Goal: Transaction & Acquisition: Purchase product/service

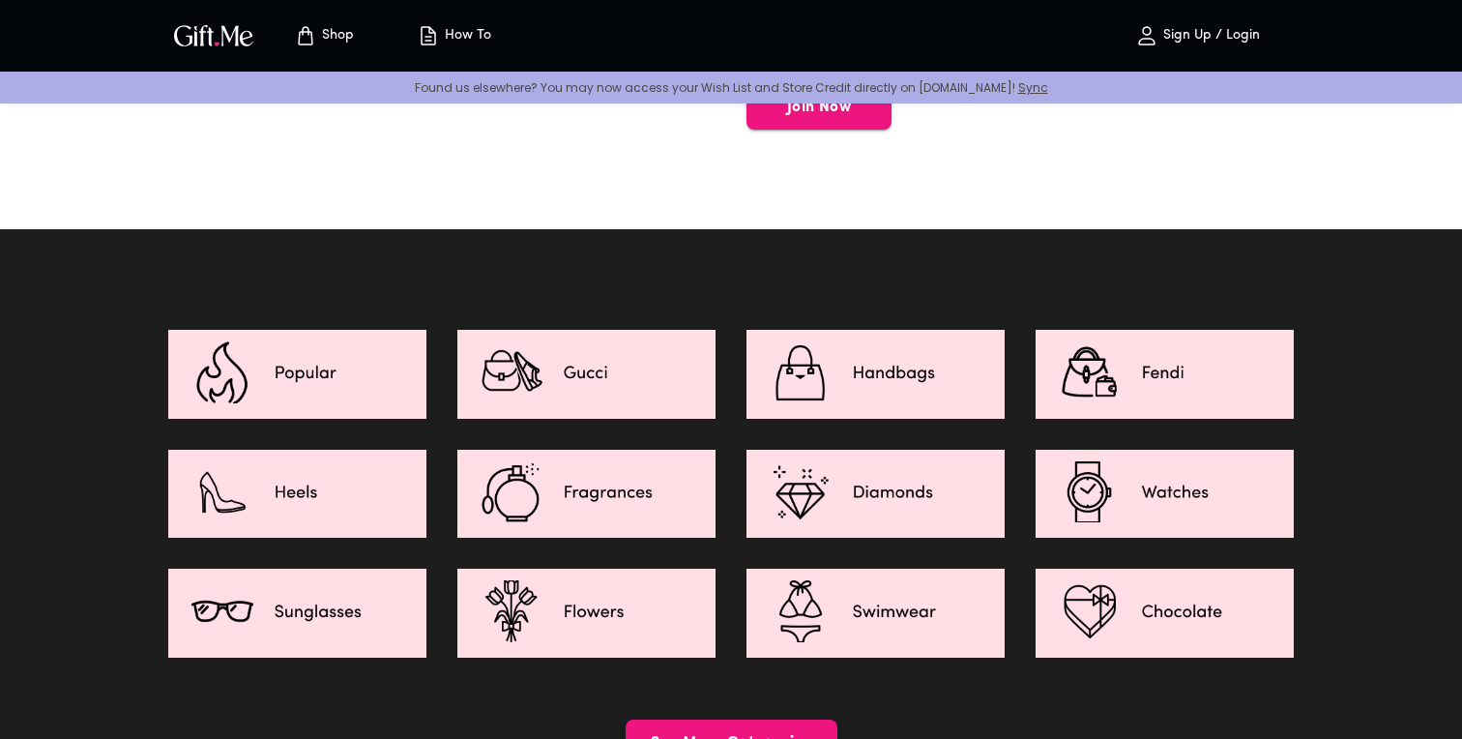
scroll to position [2674, 0]
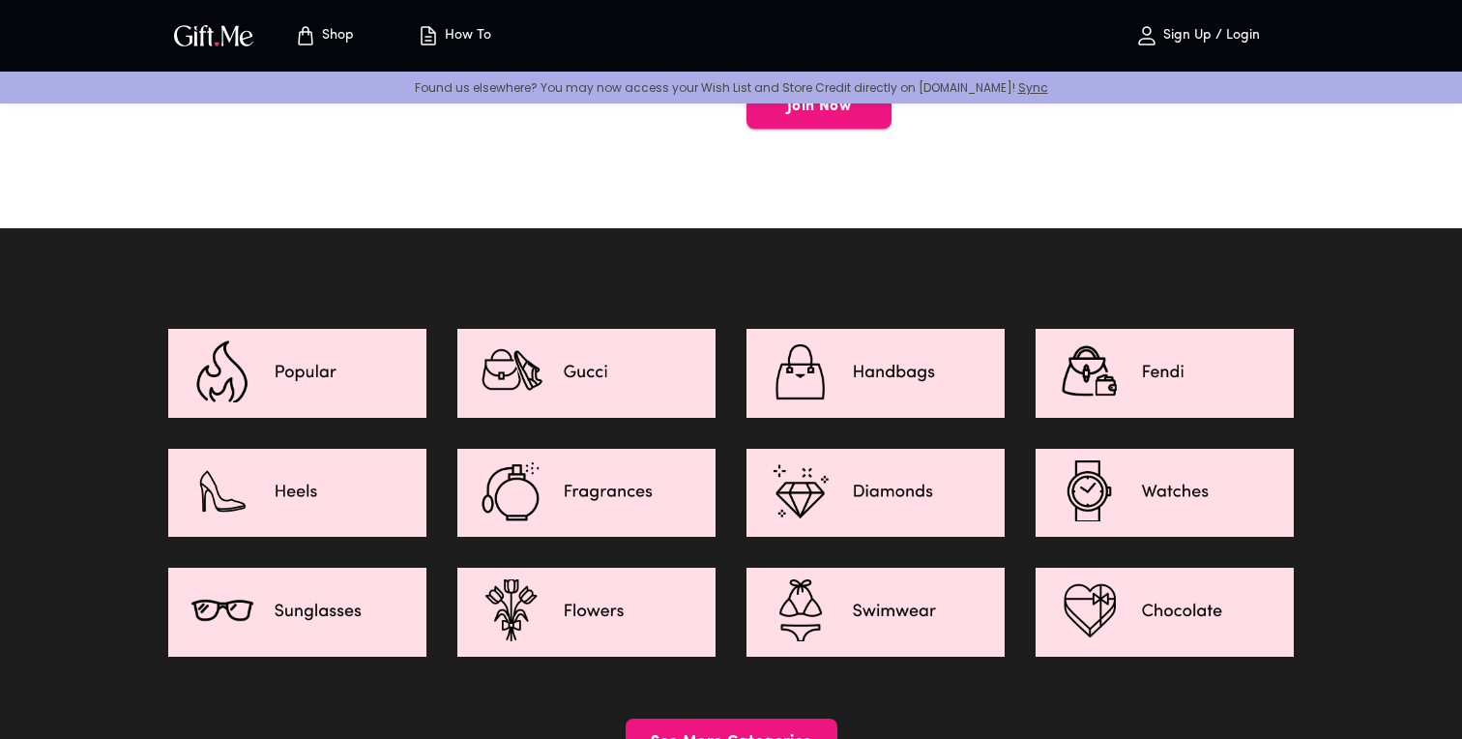
click at [852, 457] on img at bounding box center [875, 491] width 258 height 85
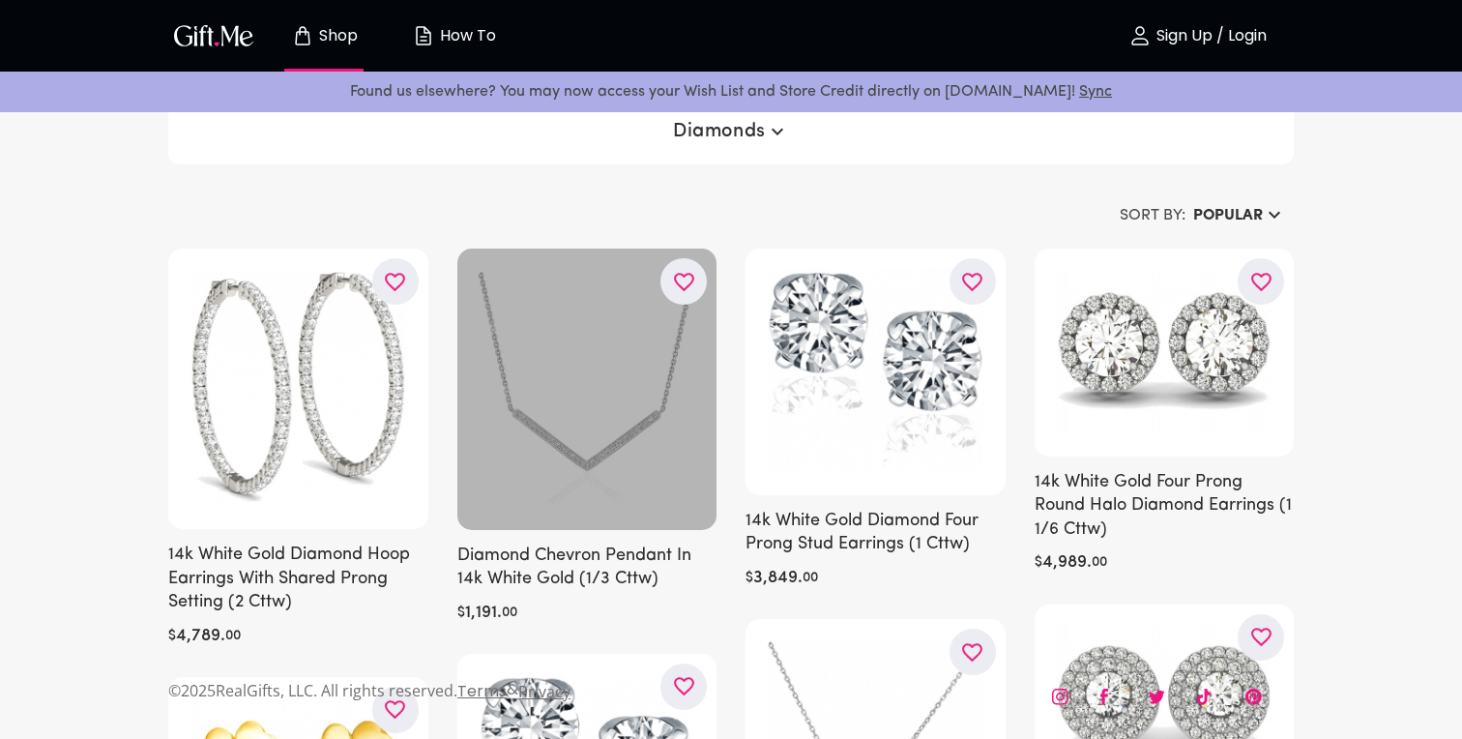
click at [549, 393] on div at bounding box center [587, 388] width 260 height 280
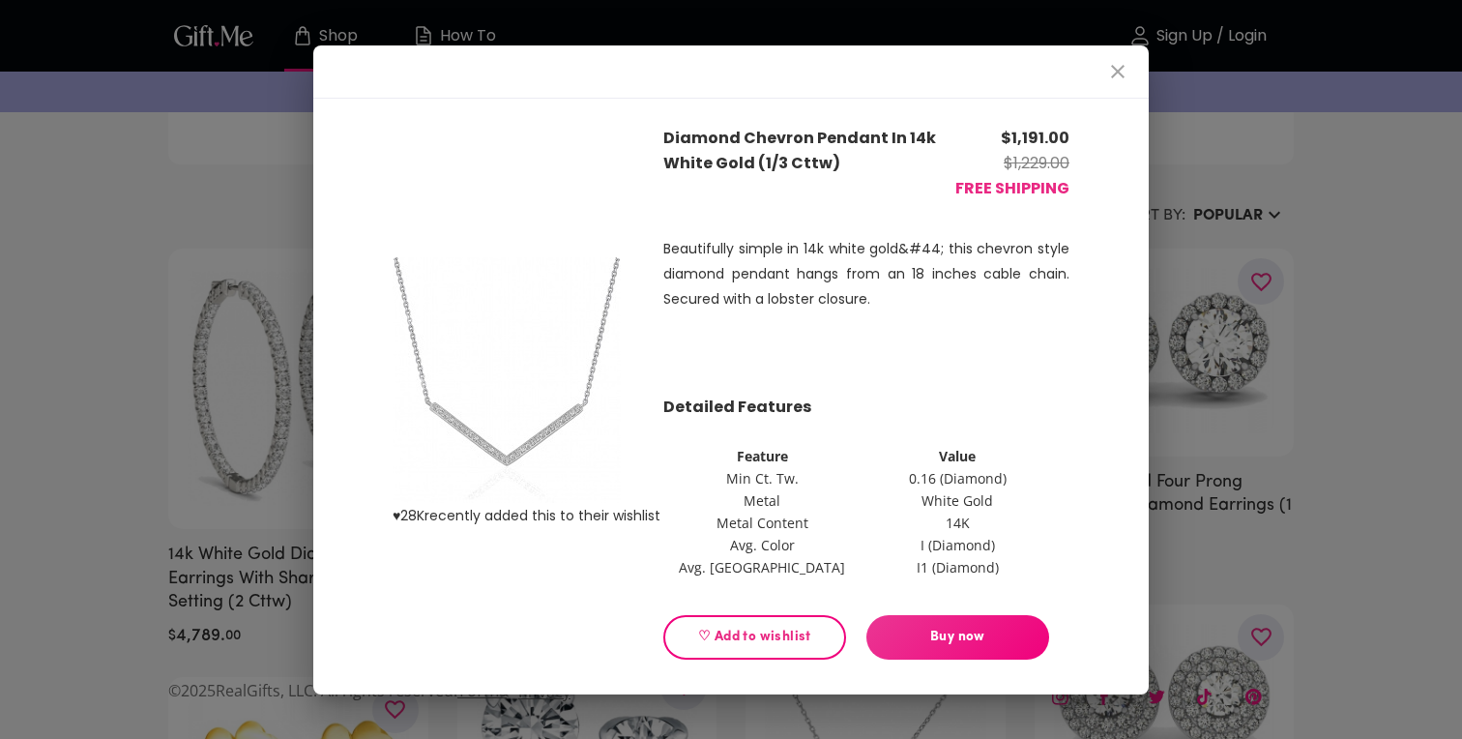
click at [772, 636] on span "♡ Add to wishlist" at bounding box center [755, 636] width 150 height 21
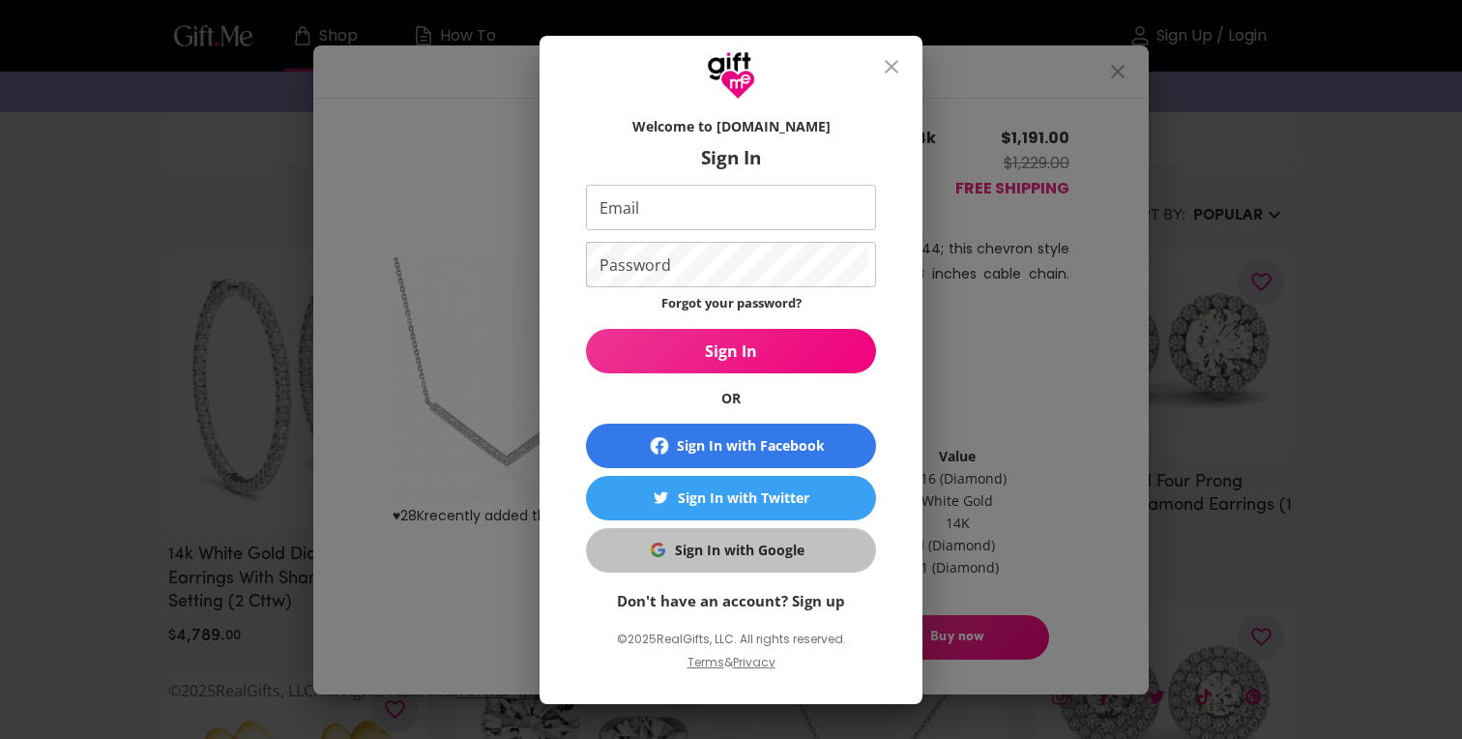
click at [764, 554] on div "Sign In with Google" at bounding box center [740, 549] width 130 height 21
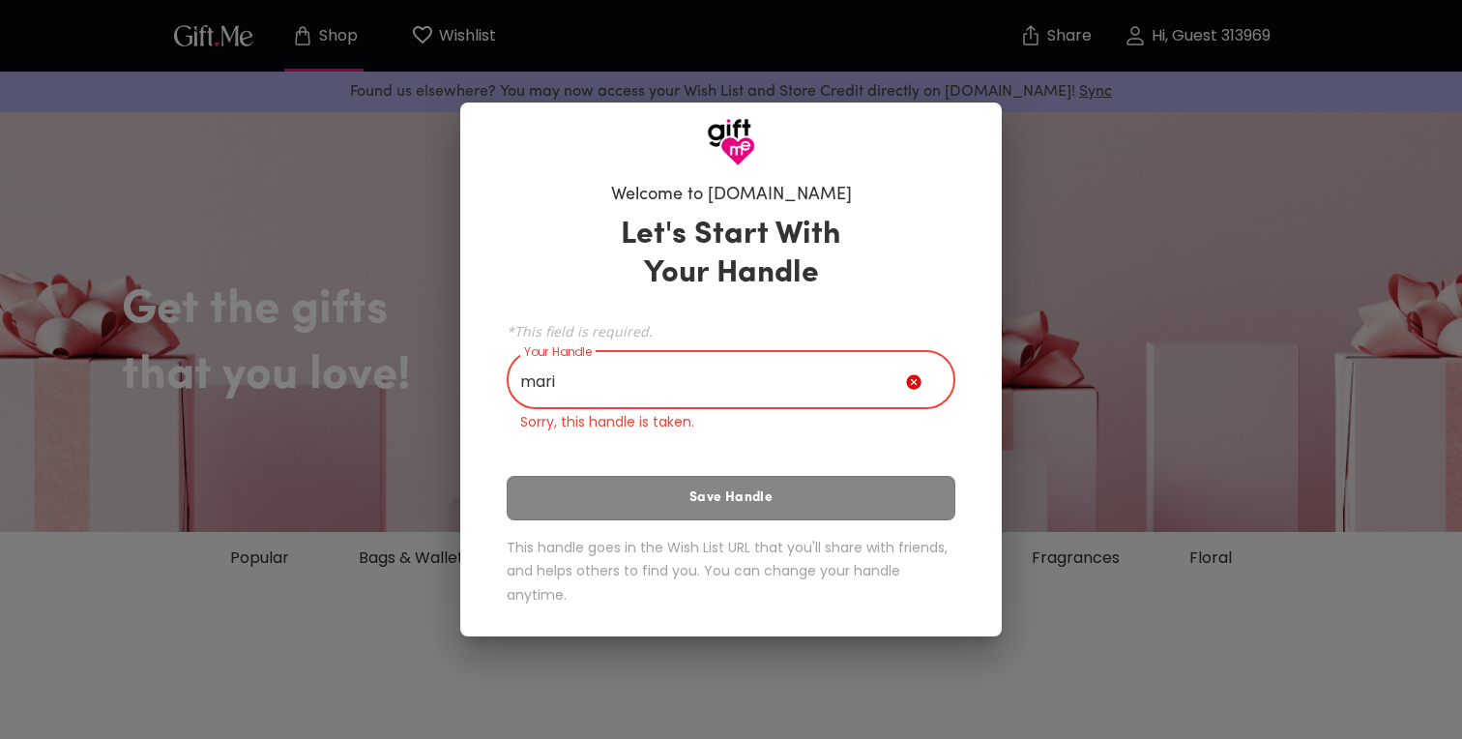
click at [720, 488] on div "Let's Start With Your Handle *This field is required. Your Handle mari Your Han…" at bounding box center [731, 414] width 449 height 415
click at [731, 493] on div "Let's Start With Your Handle *This field is required. Your Handle mari Your Han…" at bounding box center [731, 414] width 449 height 415
click at [725, 387] on input "mari" at bounding box center [706, 382] width 399 height 54
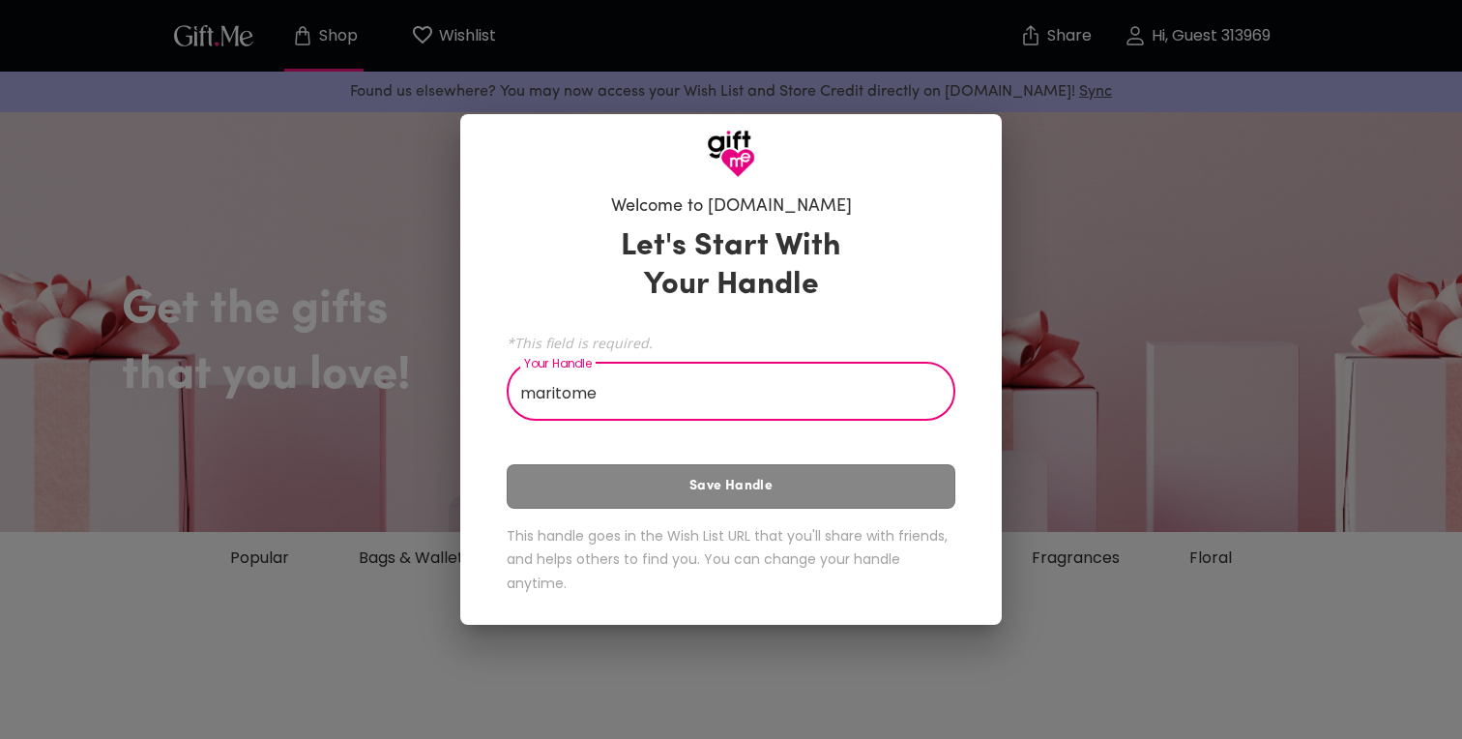
type input "maritome"
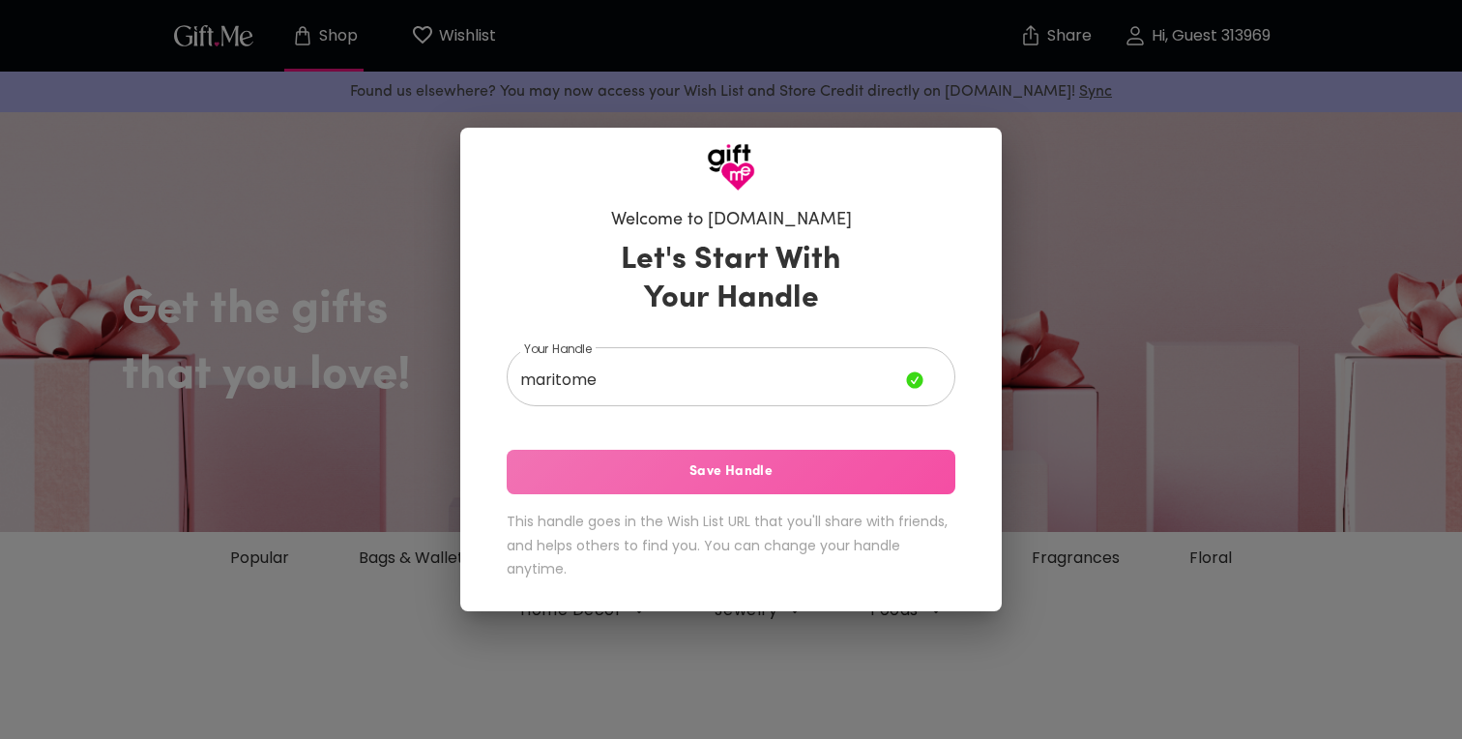
click at [754, 481] on span "Save Handle" at bounding box center [731, 471] width 449 height 21
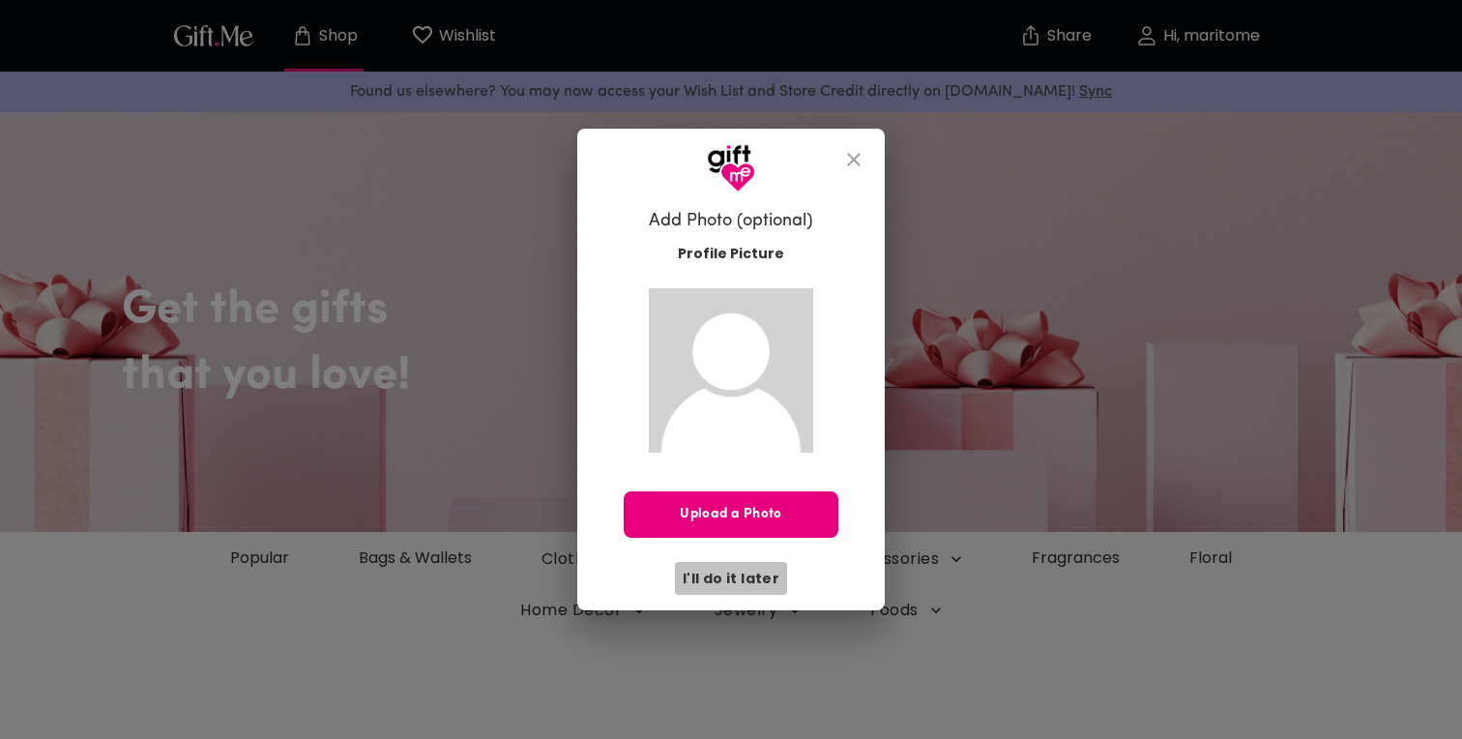
click at [734, 577] on span "I'll do it later" at bounding box center [731, 578] width 97 height 21
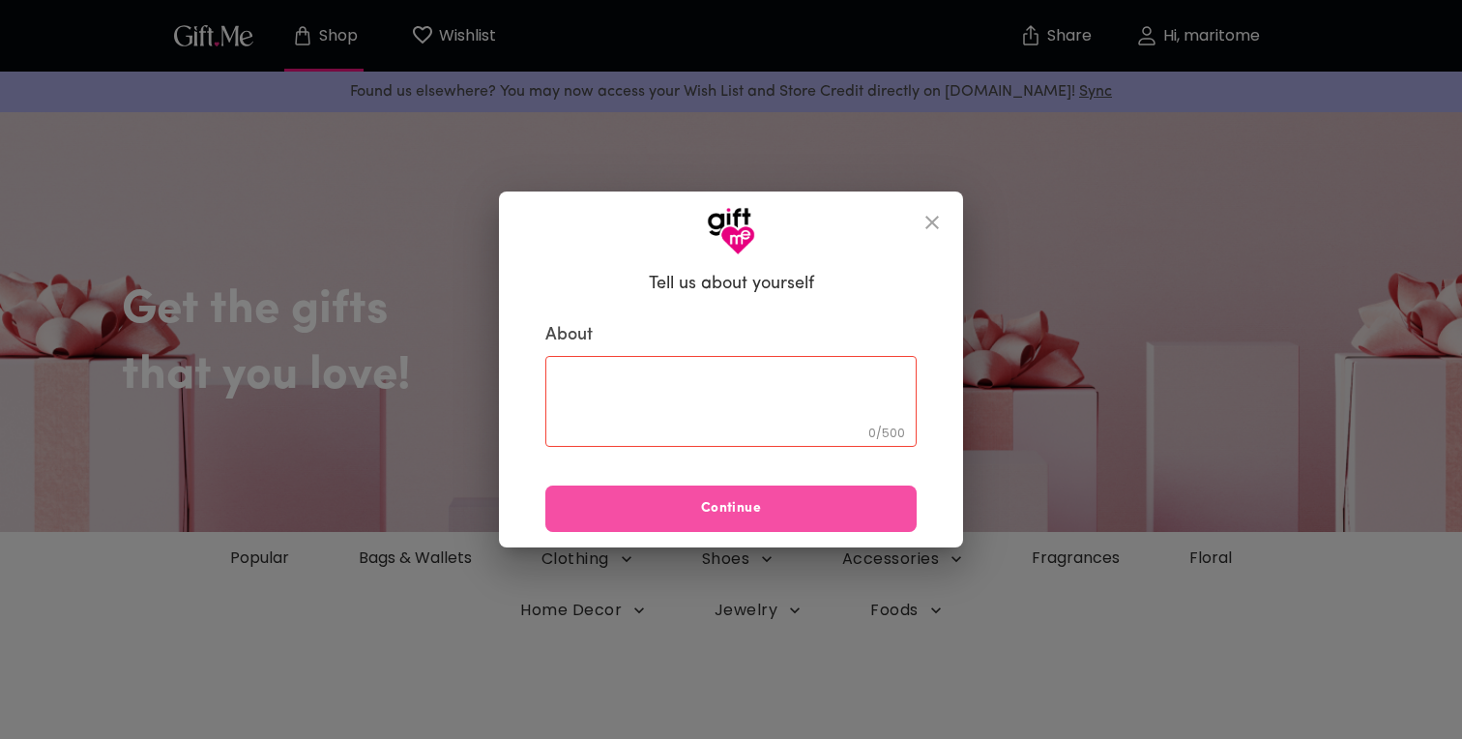
click at [765, 504] on span "Continue" at bounding box center [730, 508] width 371 height 21
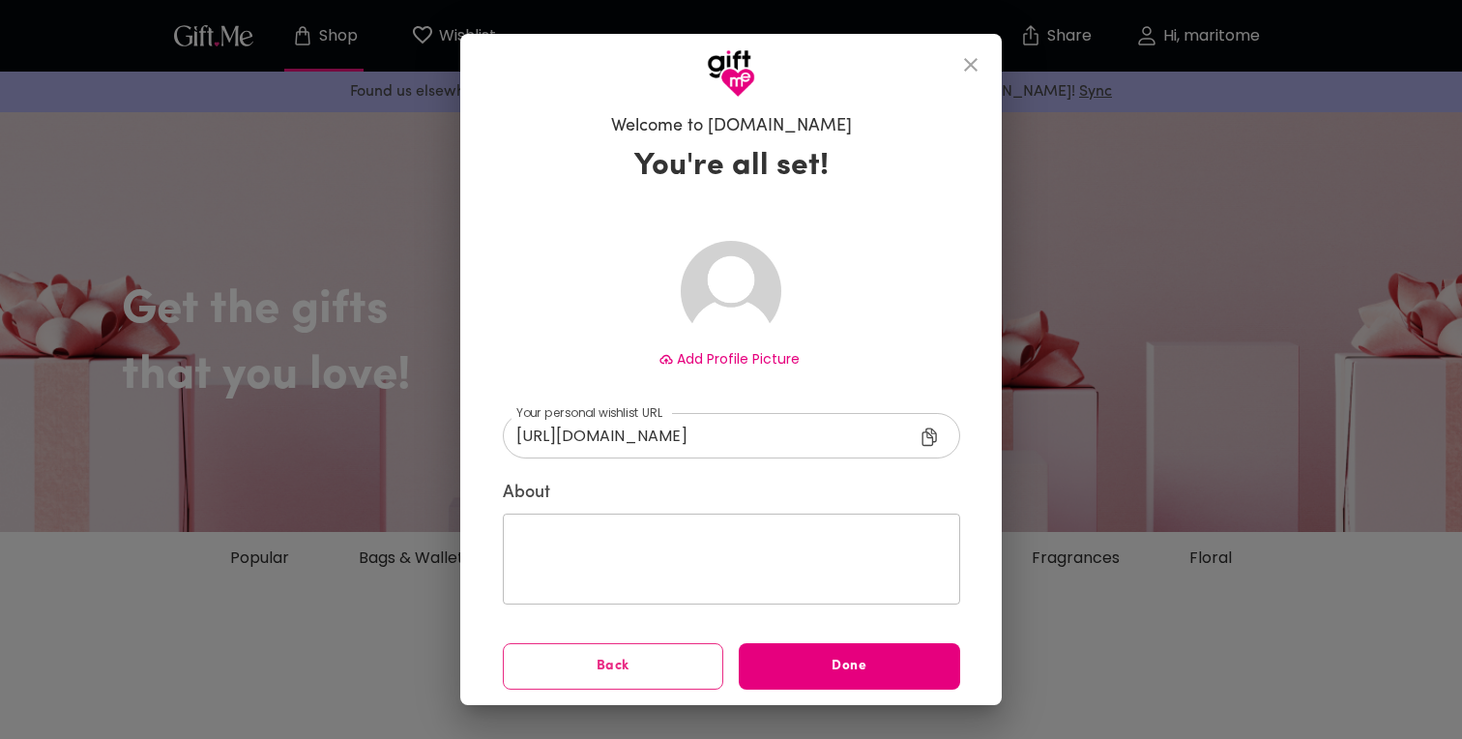
click at [741, 442] on input "https://gift.me/maritome" at bounding box center [724, 435] width 443 height 45
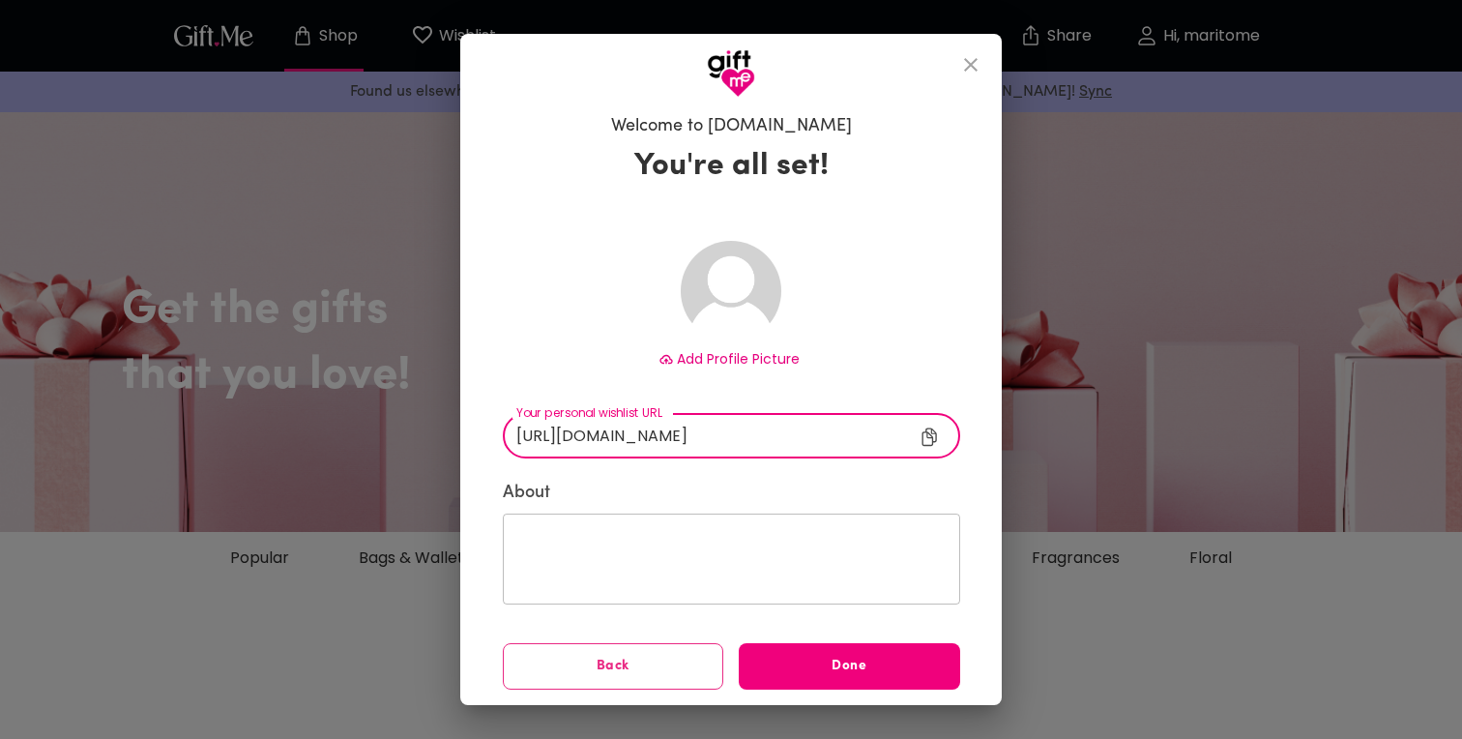
click at [836, 679] on button "Done" at bounding box center [849, 666] width 221 height 46
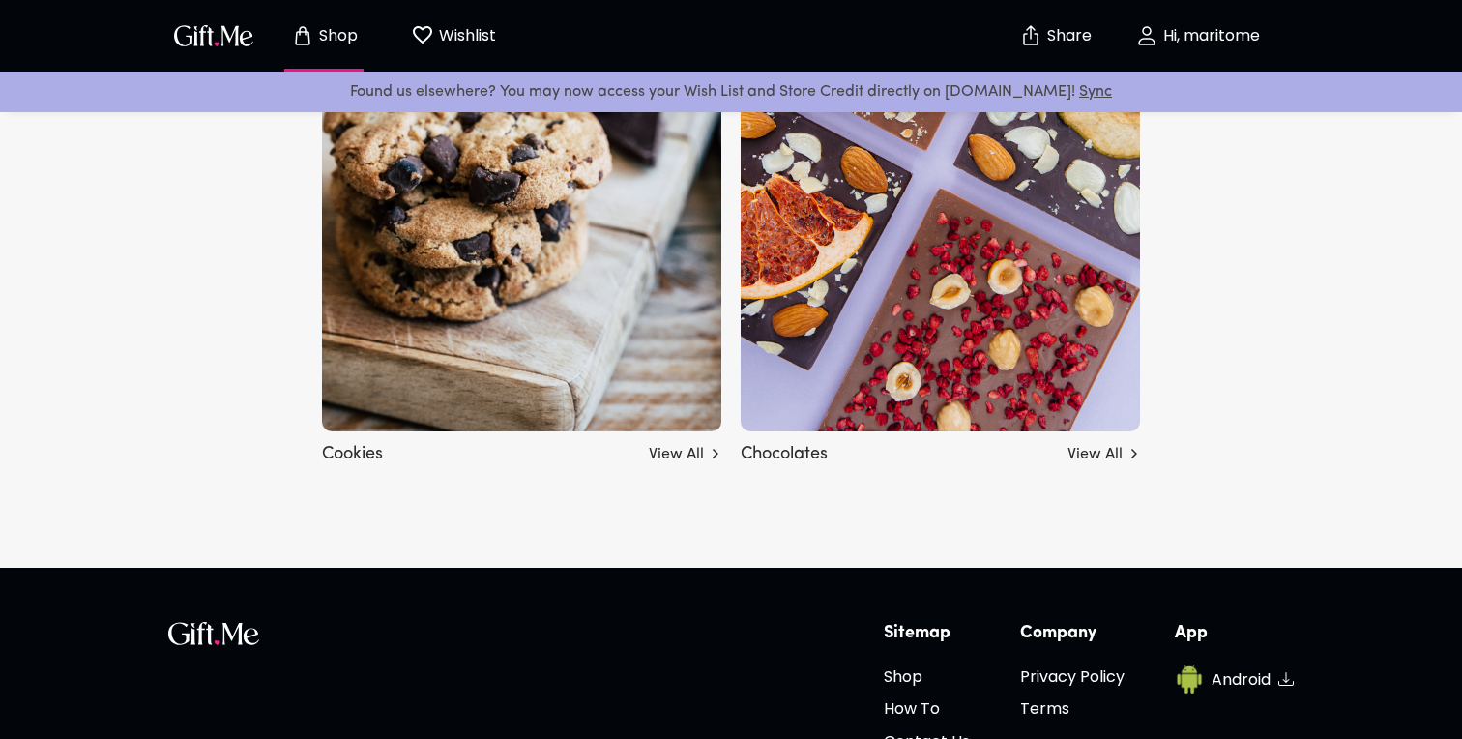
scroll to position [7090, 0]
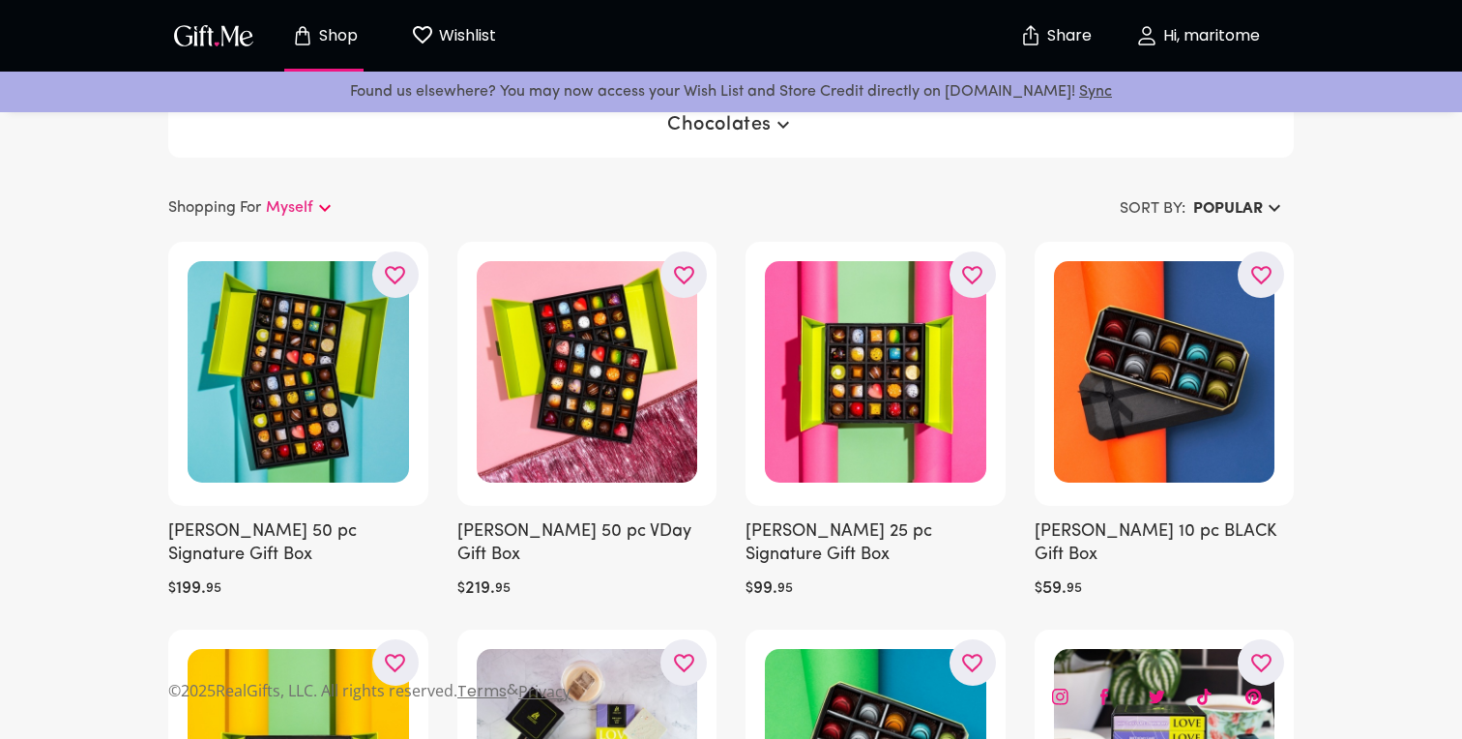
scroll to position [23, 0]
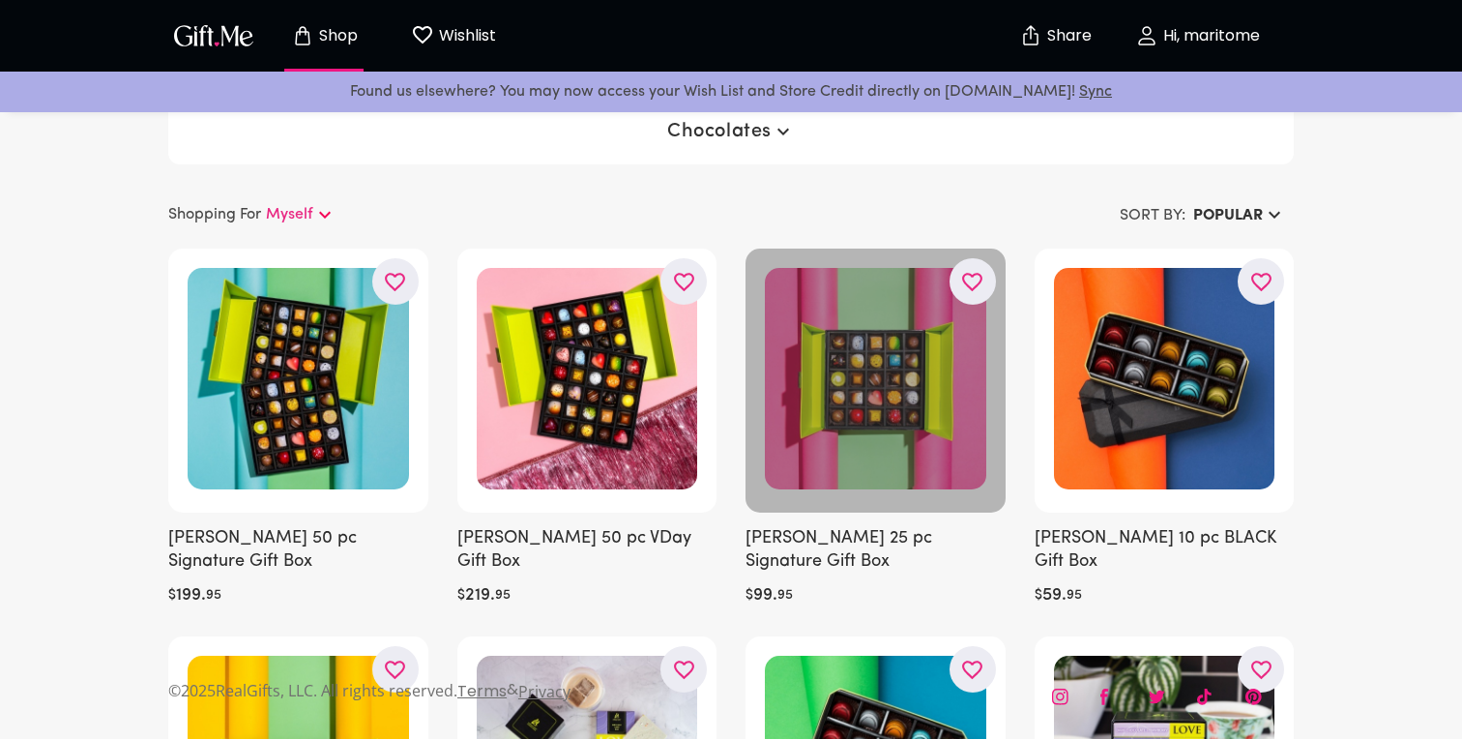
click at [878, 422] on div at bounding box center [875, 380] width 260 height 264
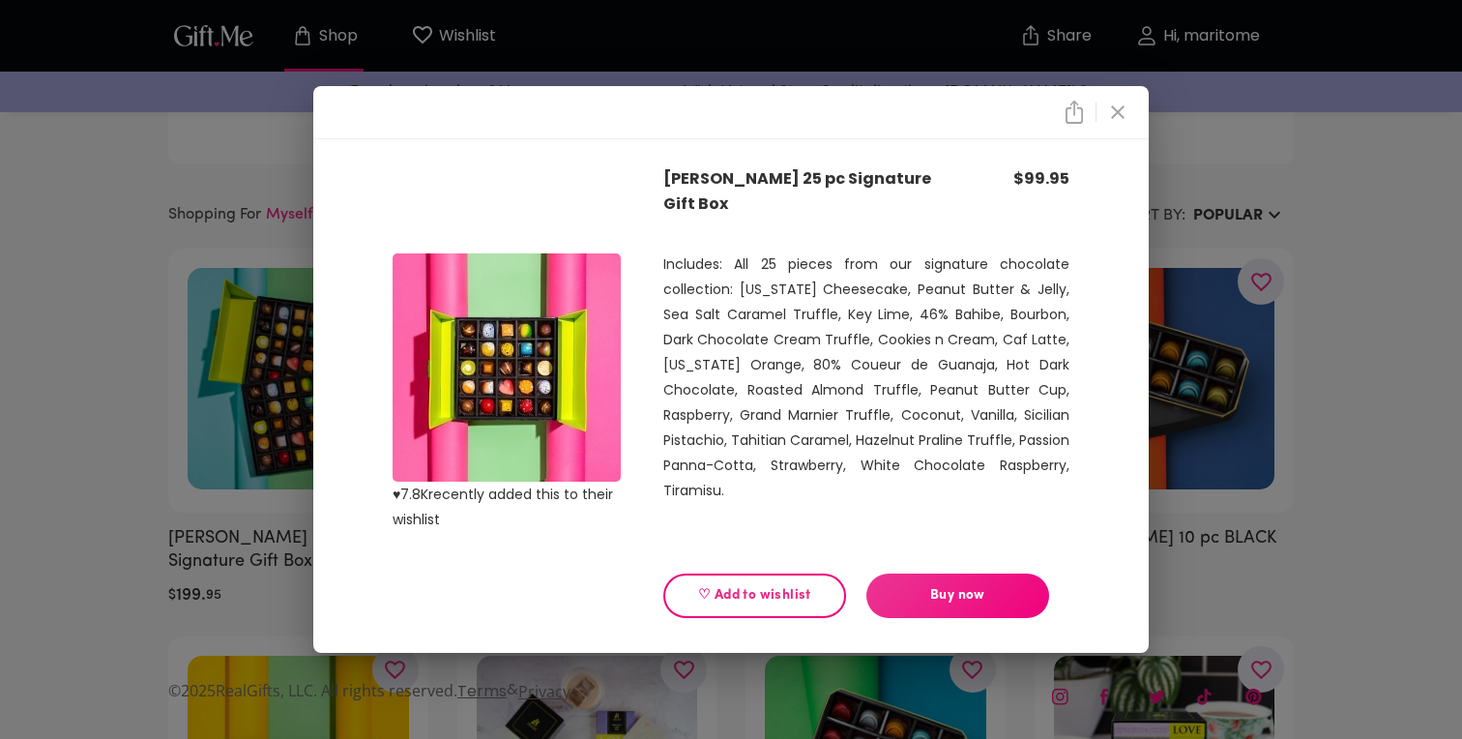
click at [781, 600] on span "♡ Add to wishlist" at bounding box center [755, 595] width 150 height 21
click at [1121, 116] on icon "close" at bounding box center [1118, 112] width 14 height 14
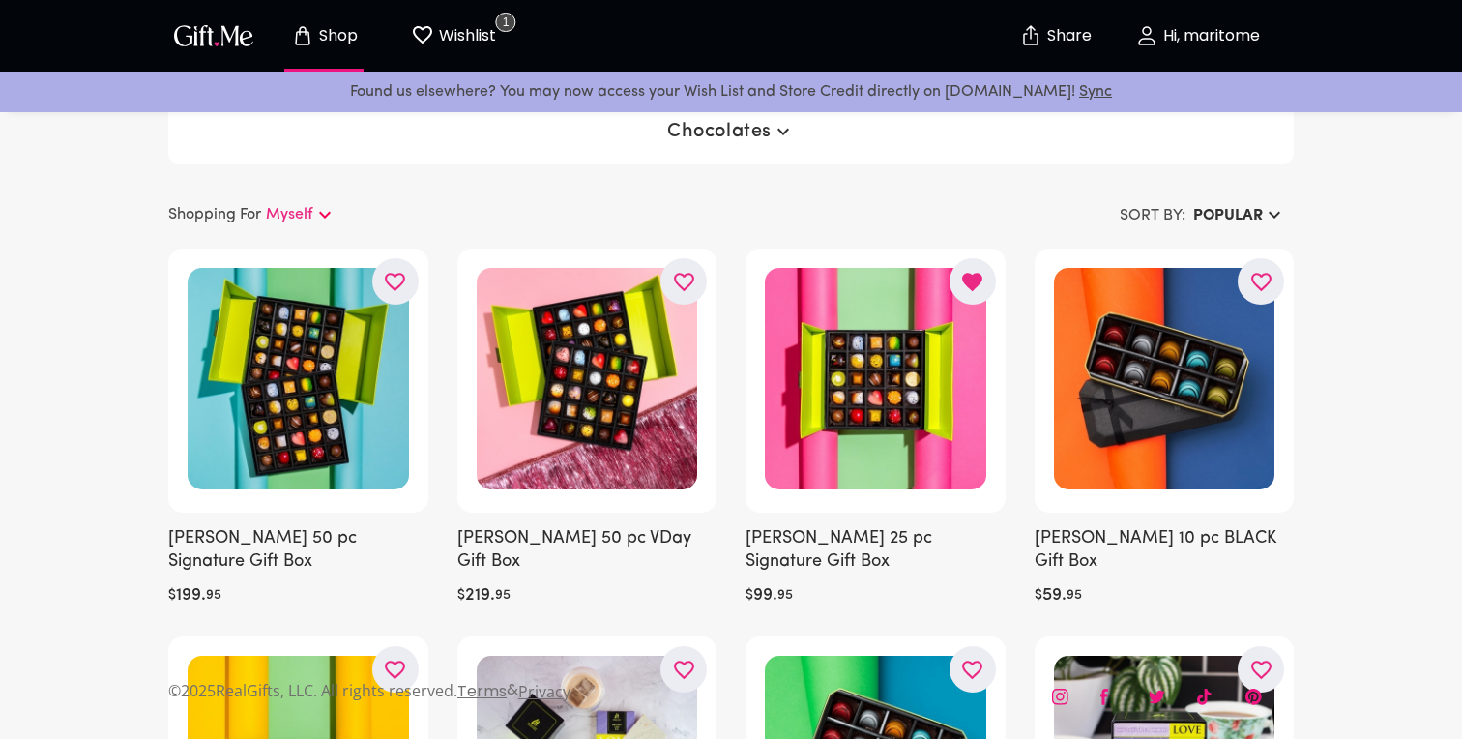
click at [454, 44] on p "Wishlist" at bounding box center [465, 35] width 62 height 25
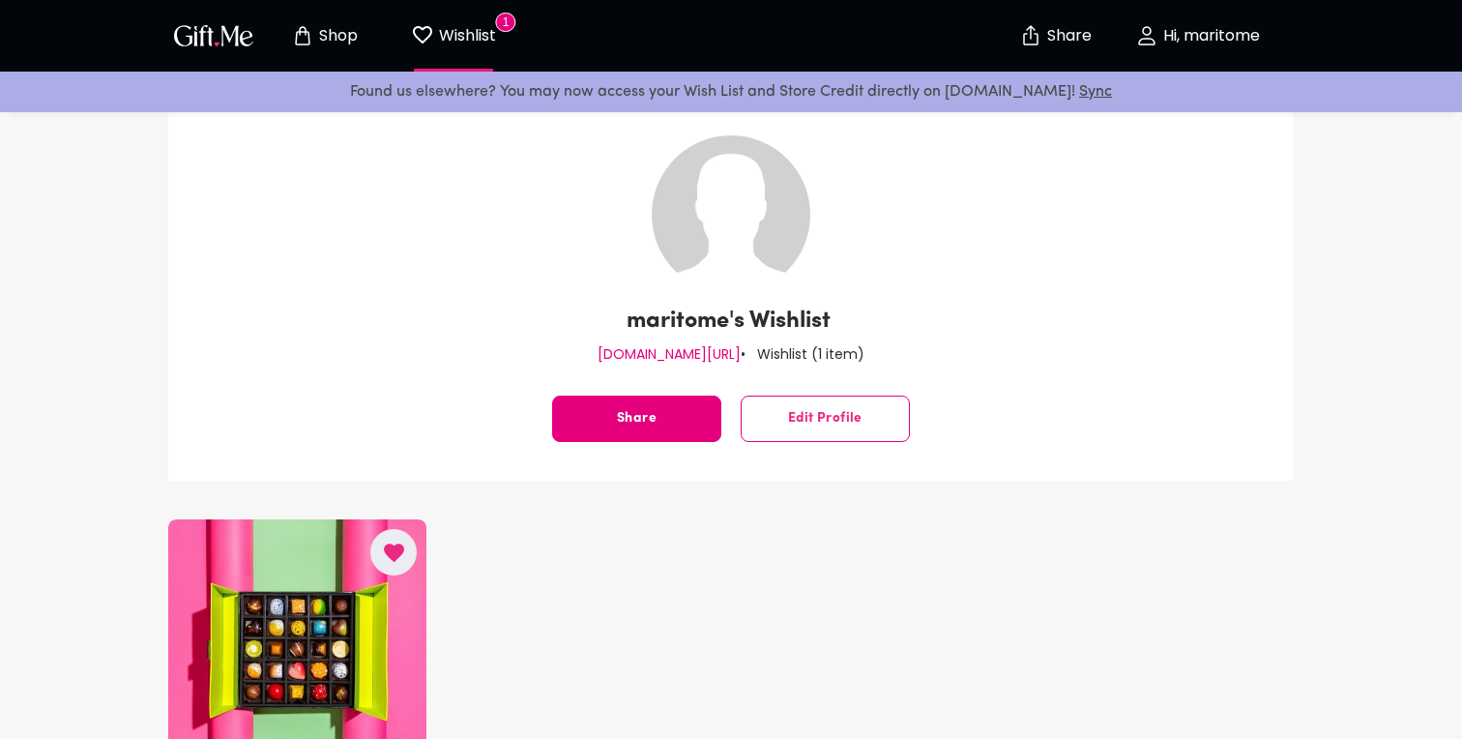
scroll to position [66, 0]
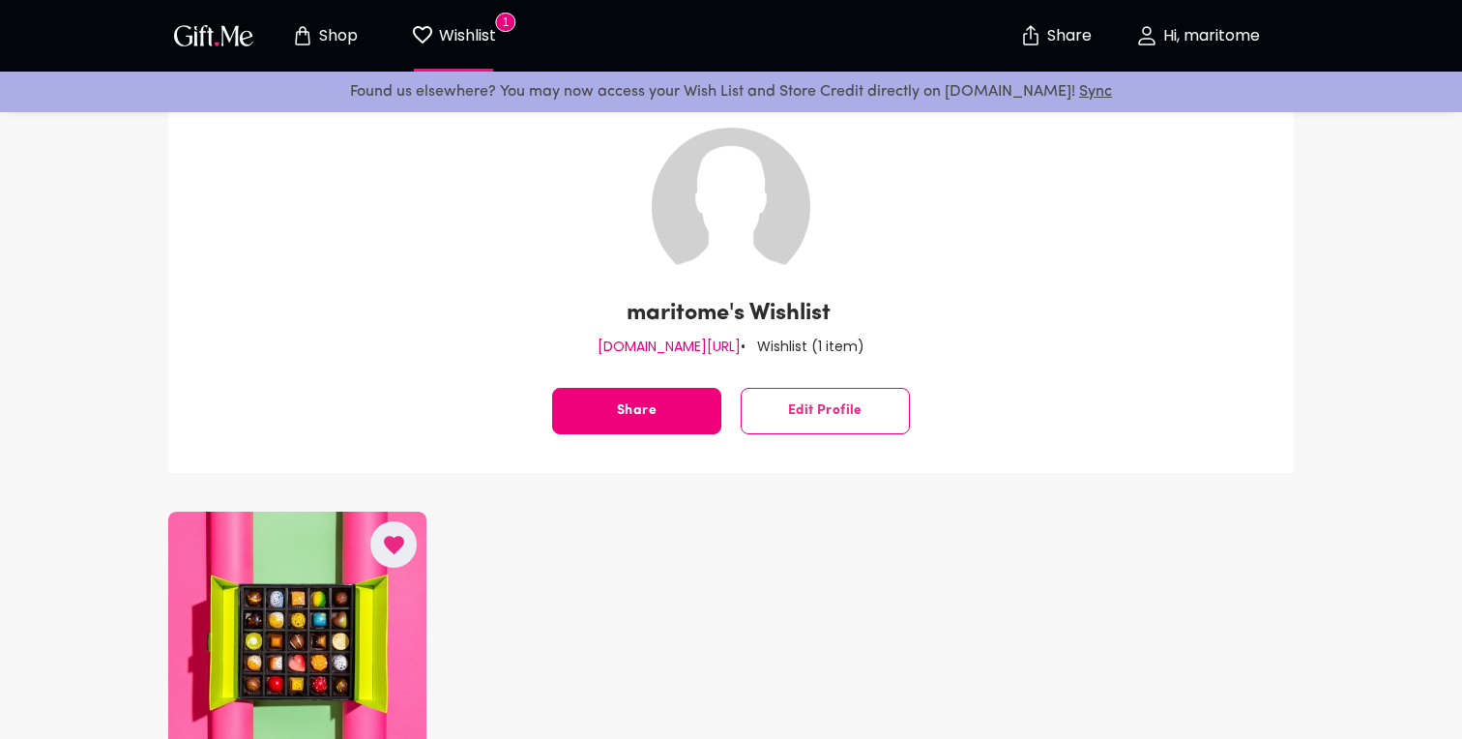
click at [656, 404] on button "Share" at bounding box center [636, 411] width 169 height 46
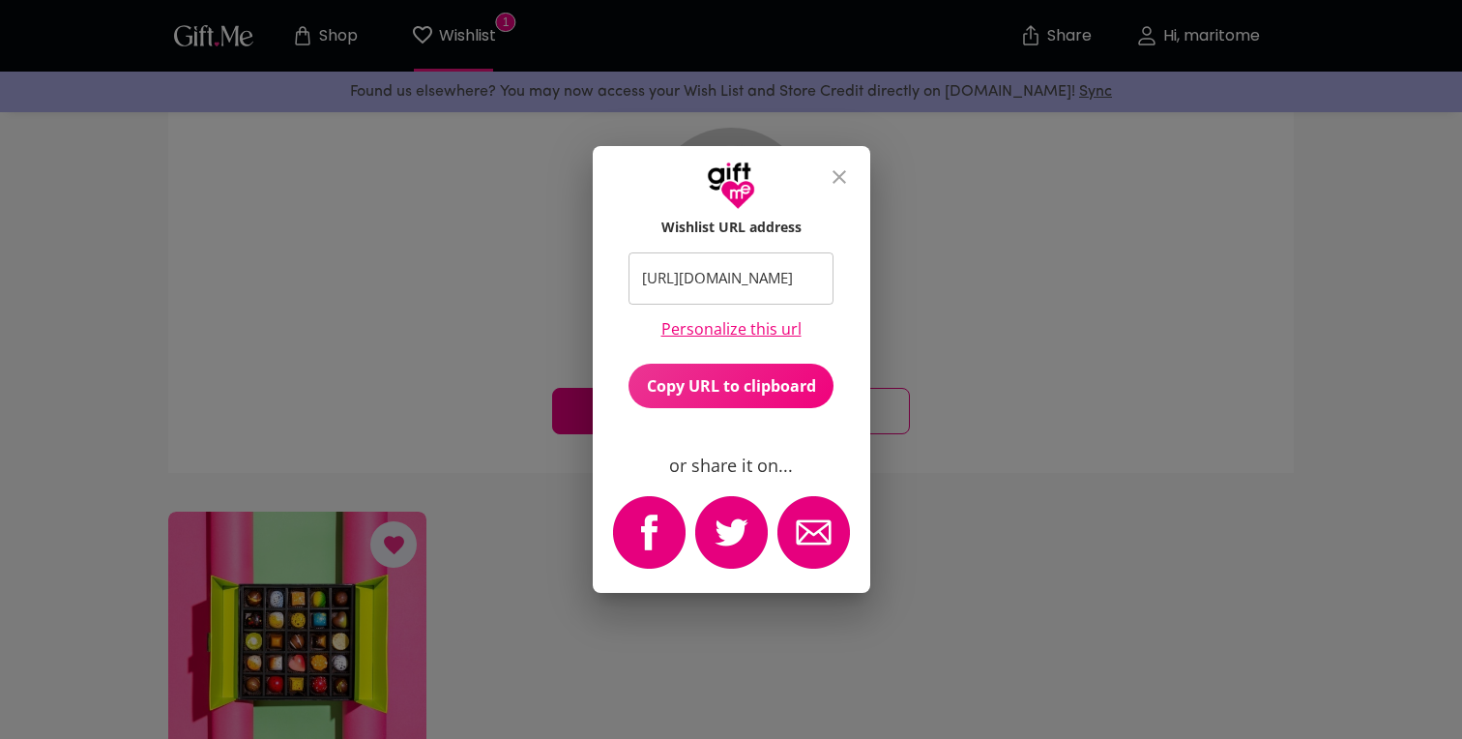
click at [731, 385] on span "Copy URL to clipboard" at bounding box center [730, 385] width 205 height 21
click at [836, 182] on div "Copied to clipboard." at bounding box center [731, 369] width 1462 height 739
click at [835, 167] on icon "close" at bounding box center [839, 176] width 23 height 23
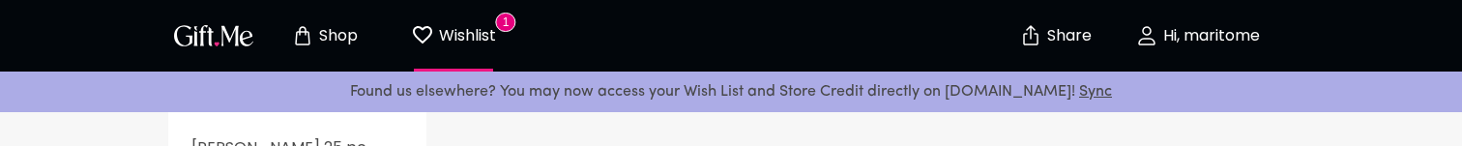
scroll to position [0, 0]
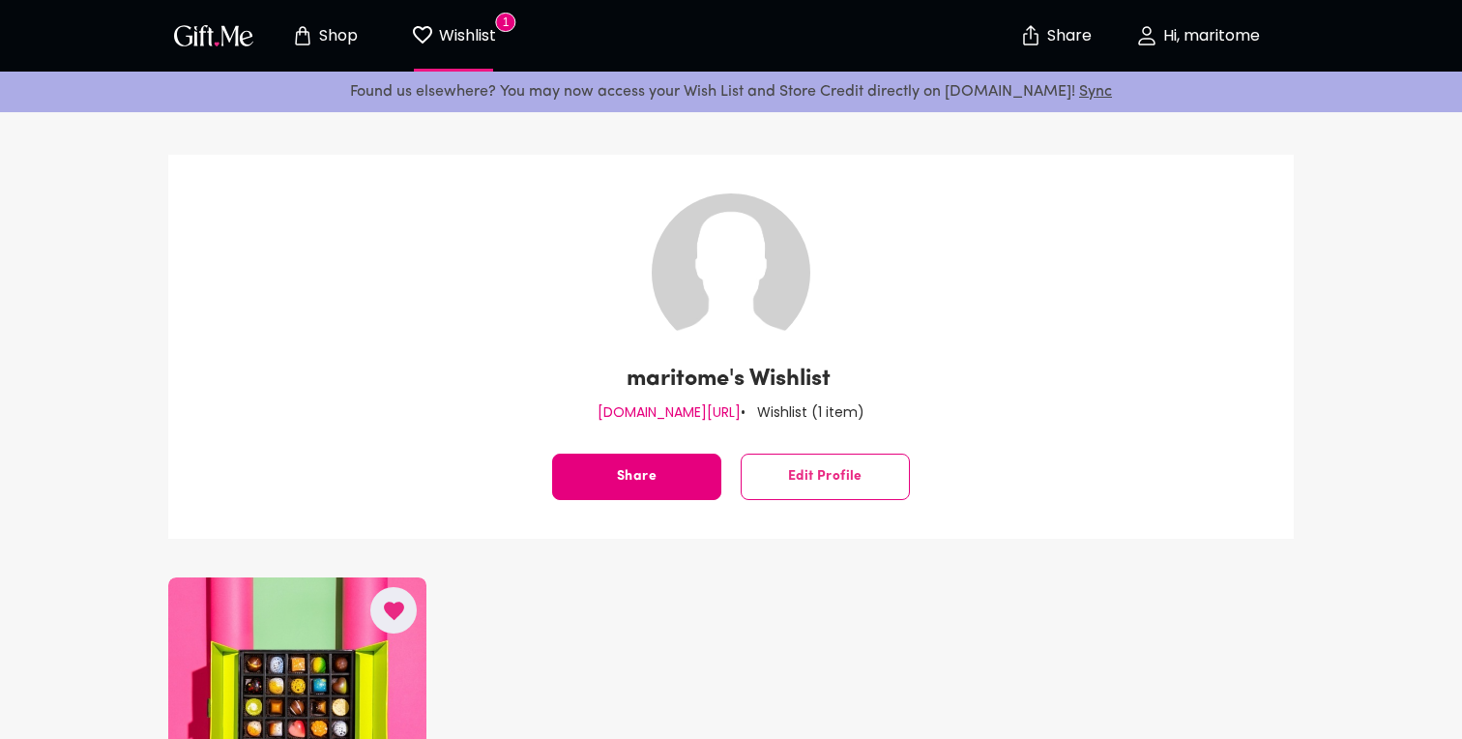
click at [189, 31] on img "button" at bounding box center [213, 35] width 87 height 28
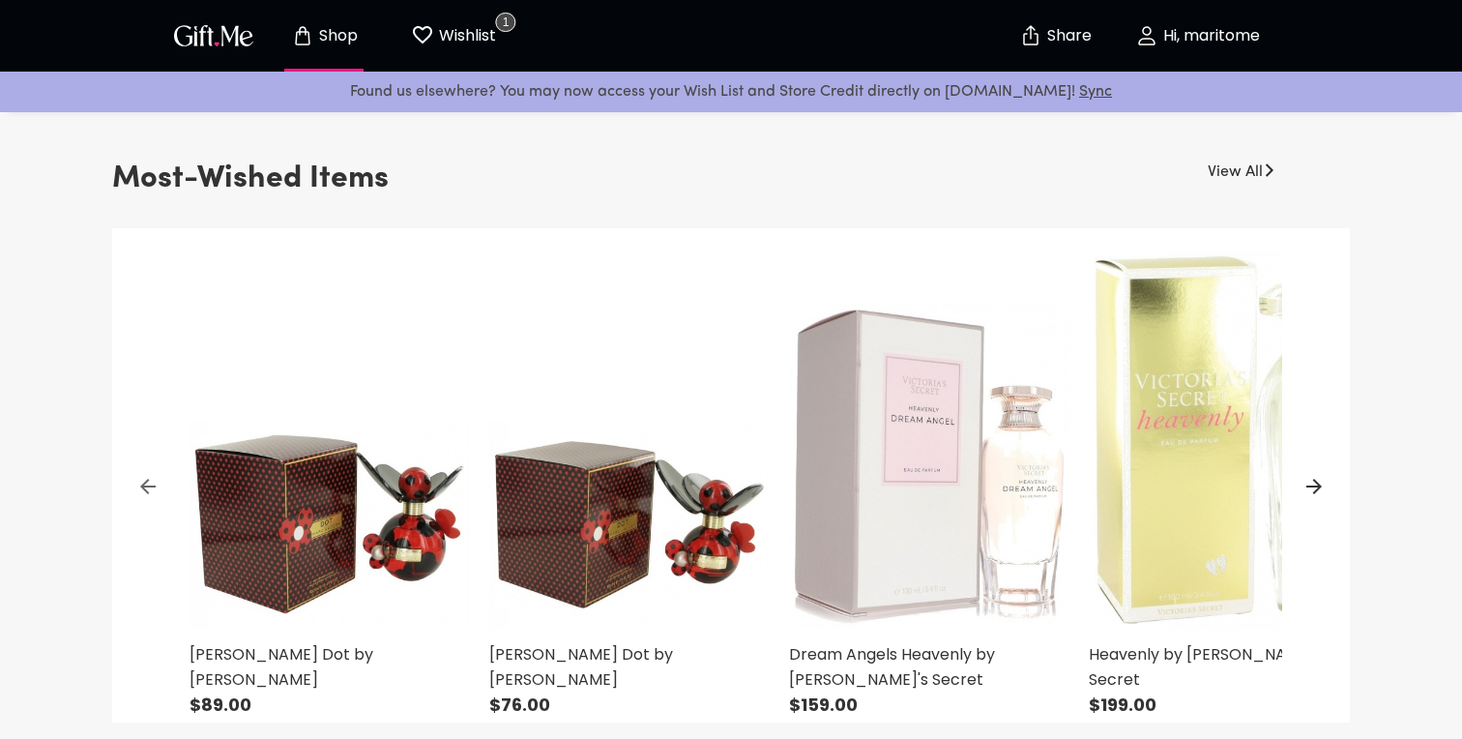
scroll to position [768, 0]
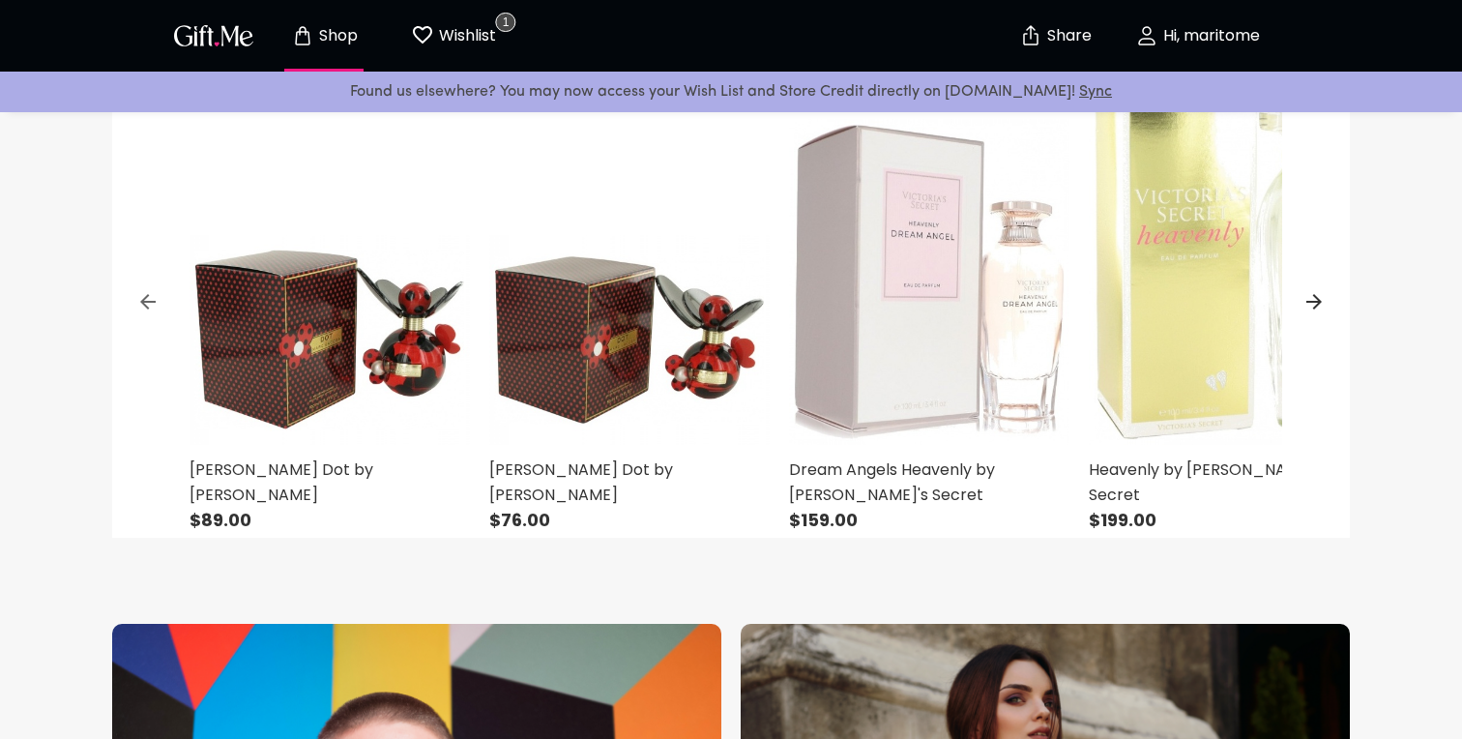
click at [276, 145] on img at bounding box center [329, 244] width 280 height 401
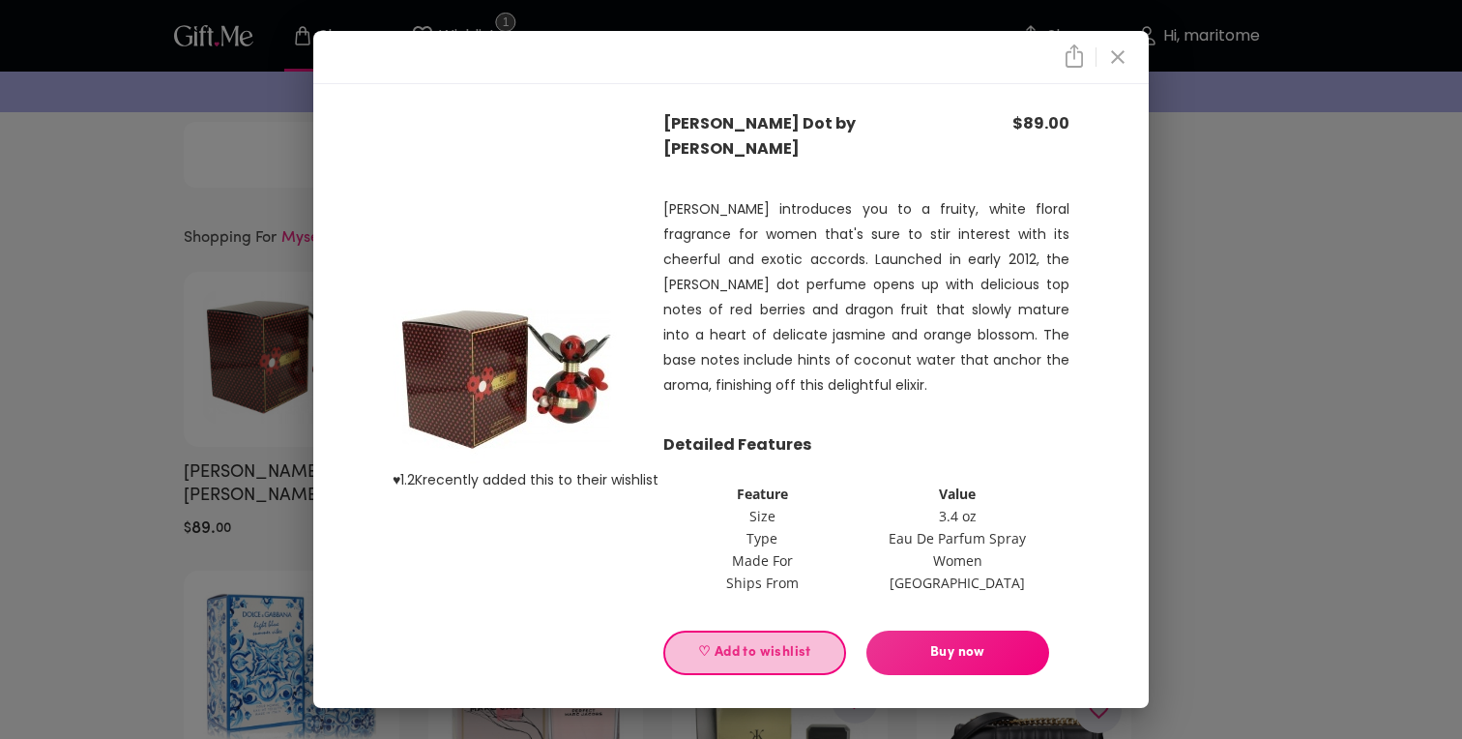
click at [764, 642] on span "♡ Add to wishlist" at bounding box center [755, 652] width 150 height 21
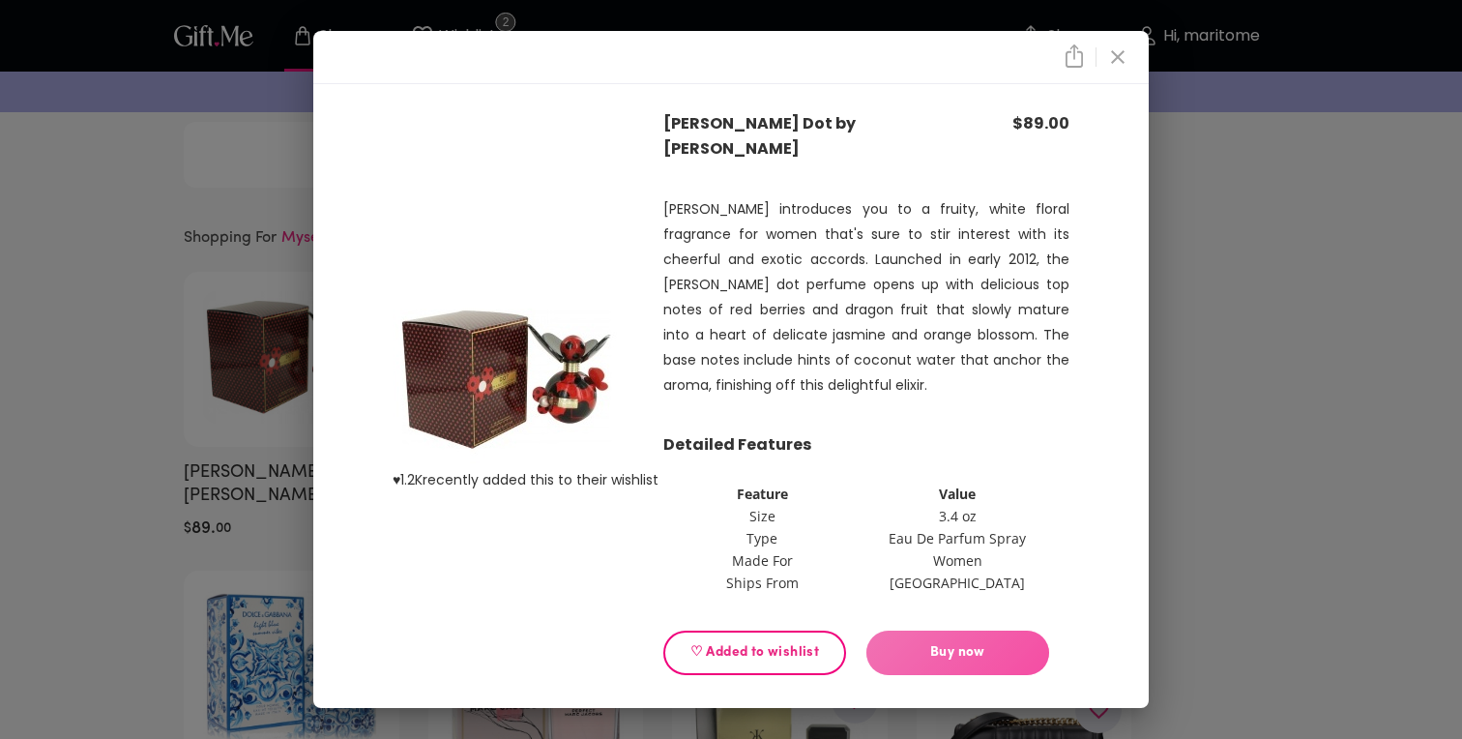
click at [991, 642] on span "Buy now" at bounding box center [957, 652] width 183 height 21
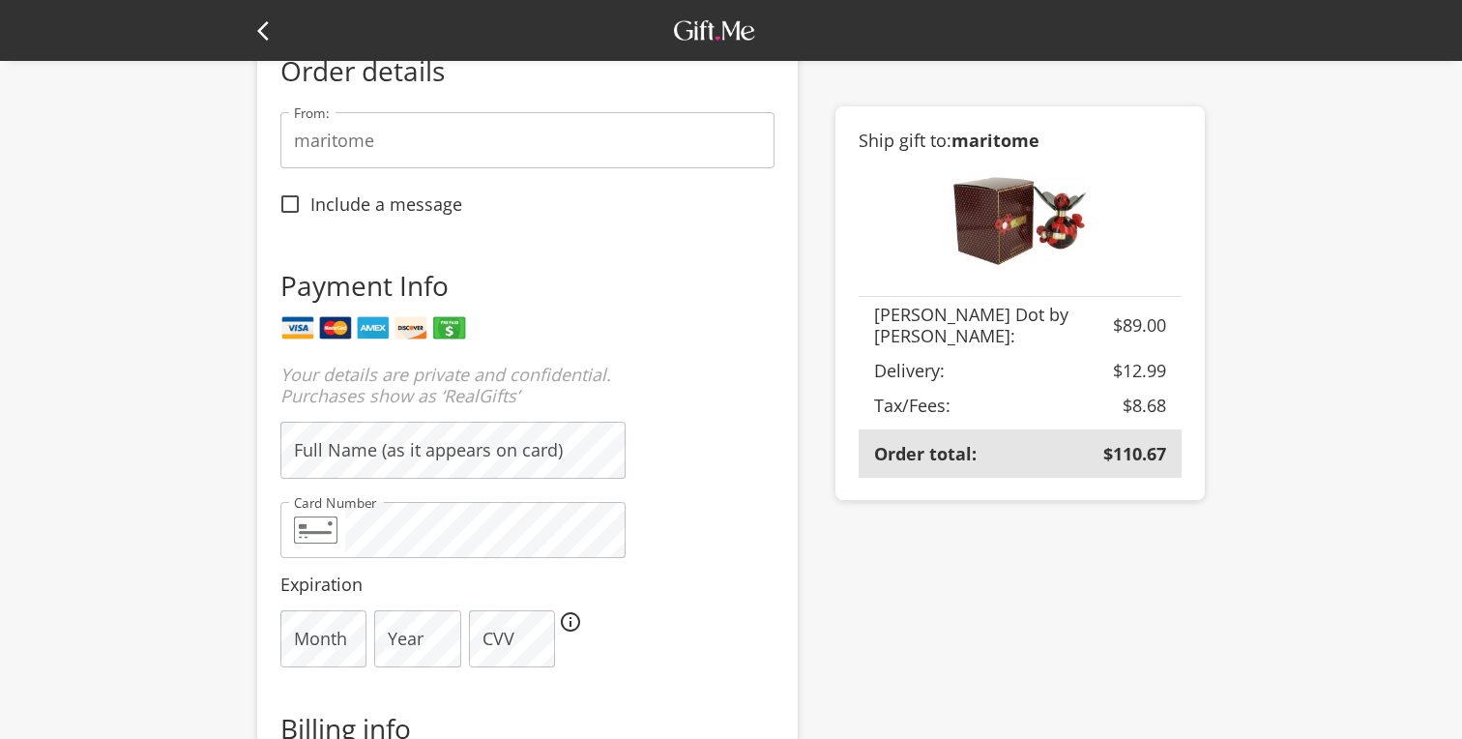
scroll to position [104, 0]
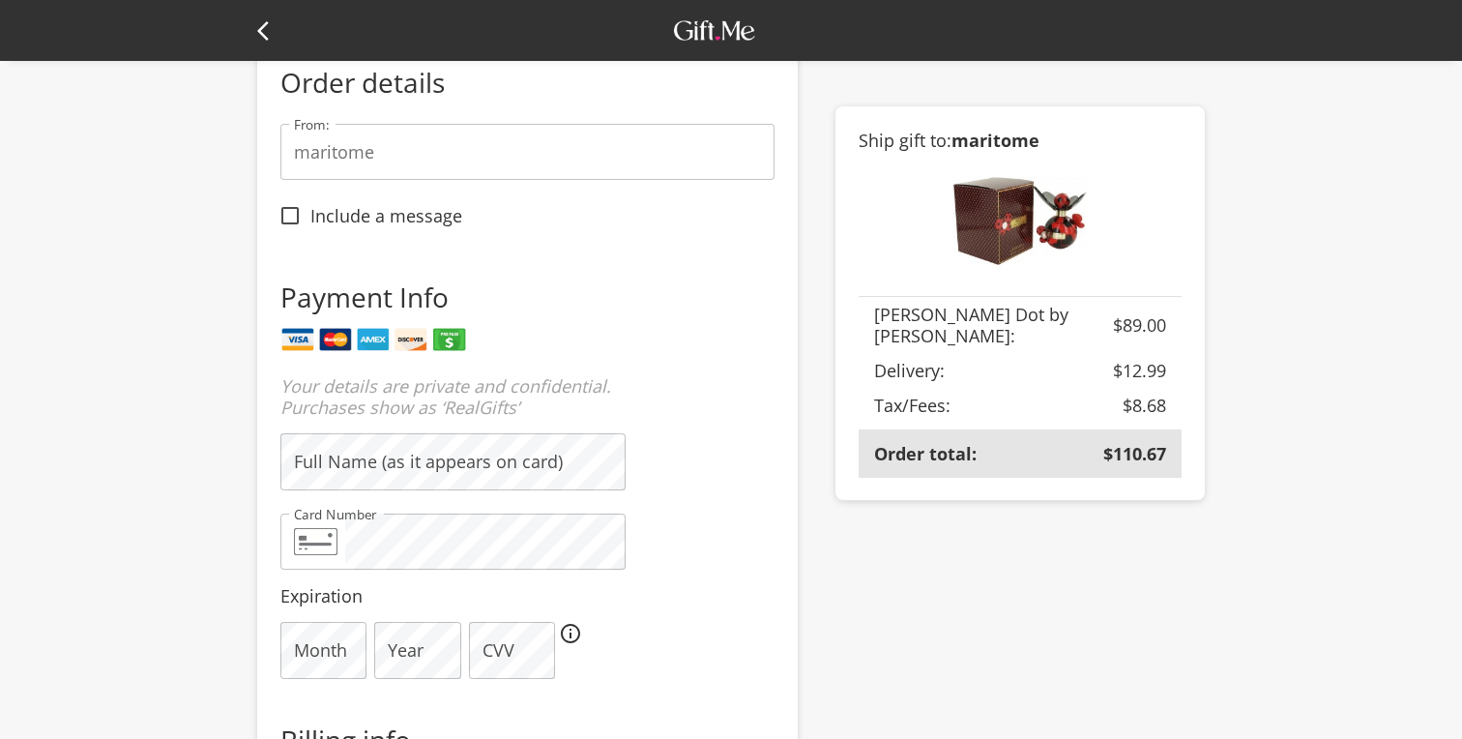
click at [605, 294] on p "Payment Info" at bounding box center [452, 296] width 345 height 37
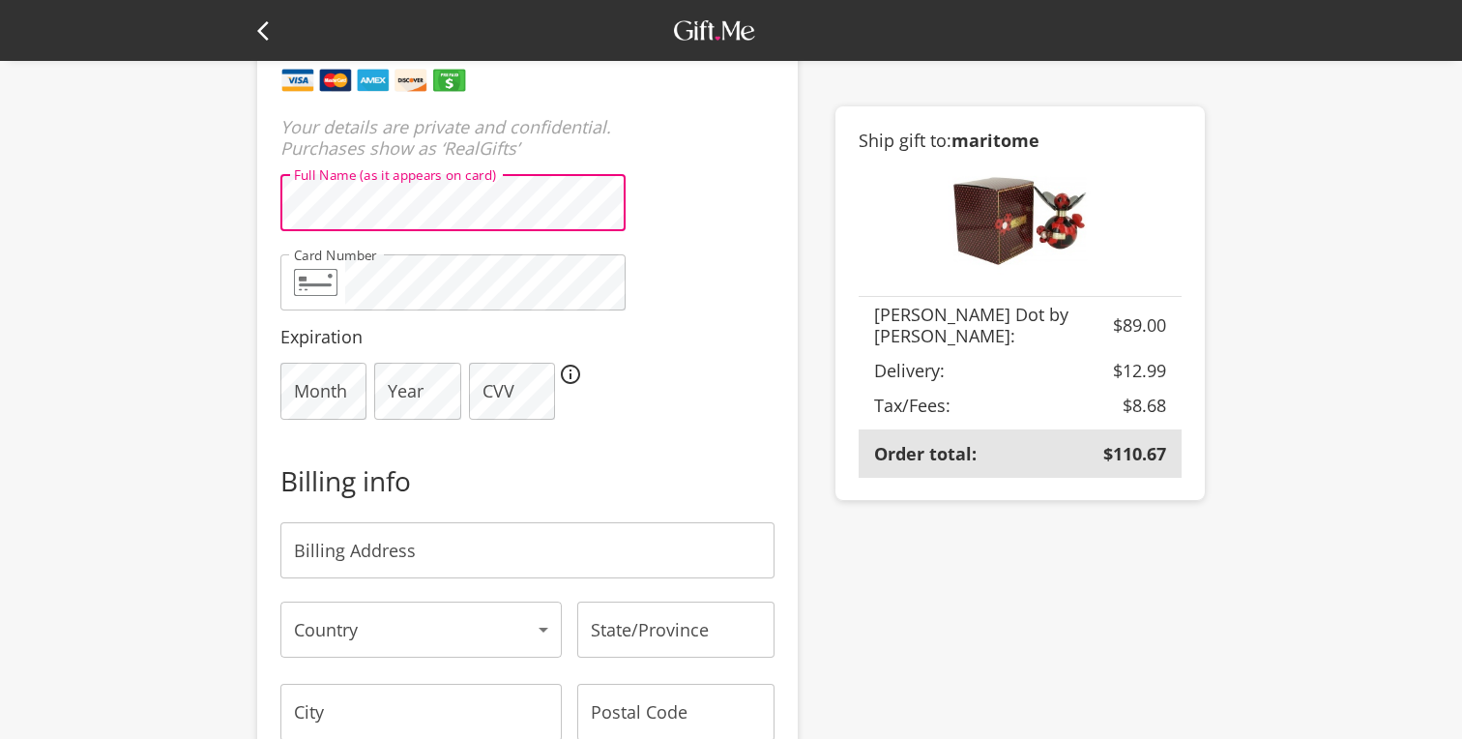
scroll to position [366, 0]
click at [369, 320] on div "Full Name (as it appears on card) Full Name (as it appears on card) Card Number…" at bounding box center [452, 293] width 345 height 245
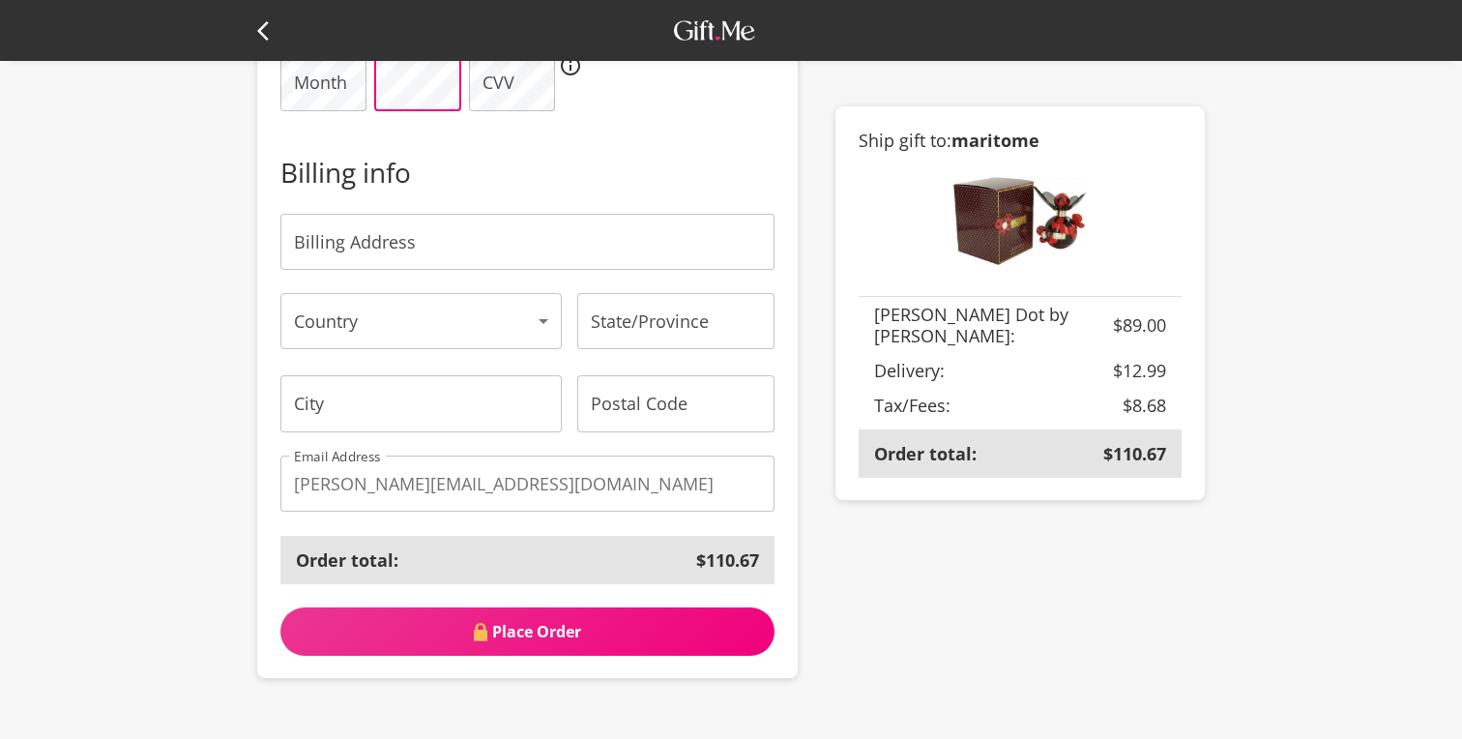
scroll to position [793, 0]
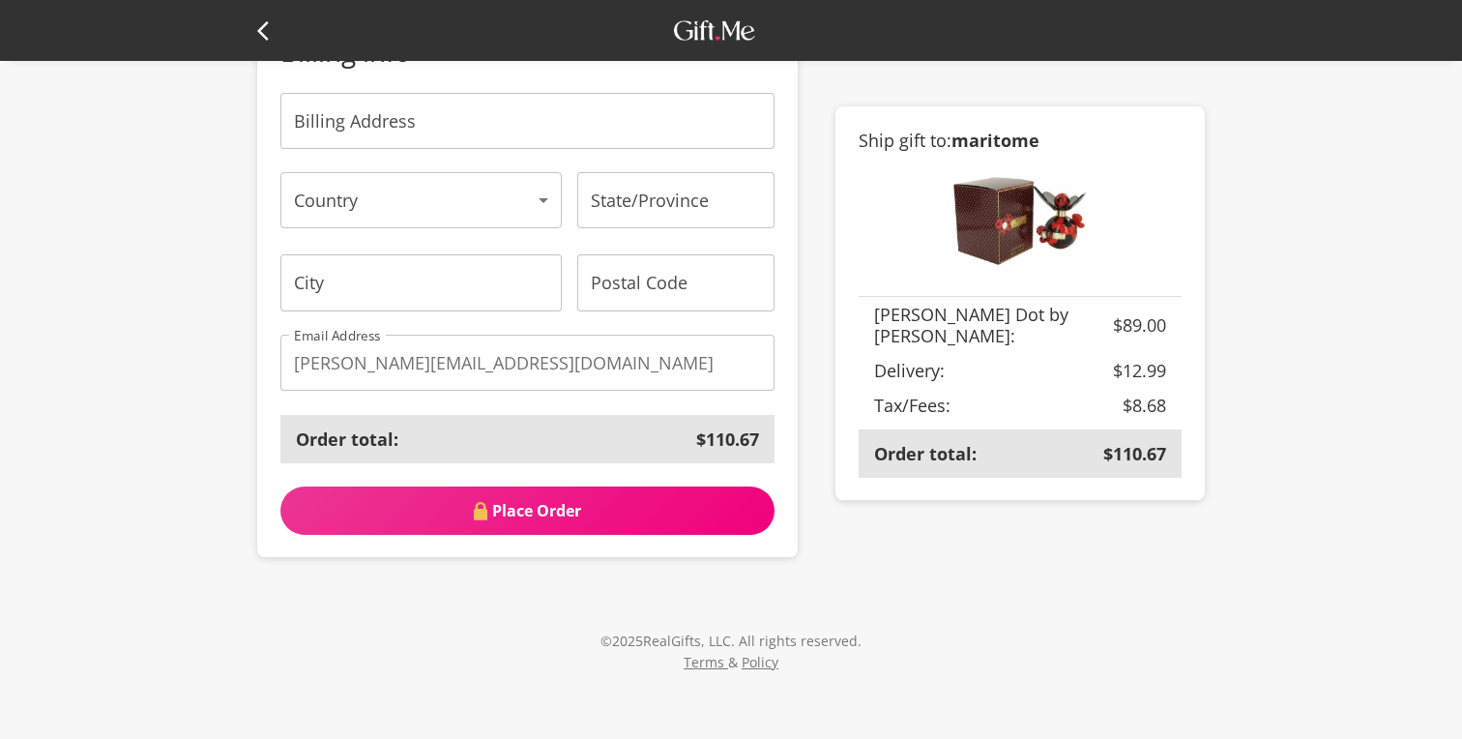
click at [693, 643] on p "© 2025 RealGifts, LLC. All rights reserved. Terms & Policy" at bounding box center [731, 651] width 1462 height 43
drag, startPoint x: 738, startPoint y: 640, endPoint x: 610, endPoint y: 638, distance: 127.6
click at [610, 638] on p "© 2025 RealGifts, LLC. All rights reserved. Terms & Policy" at bounding box center [731, 651] width 1462 height 43
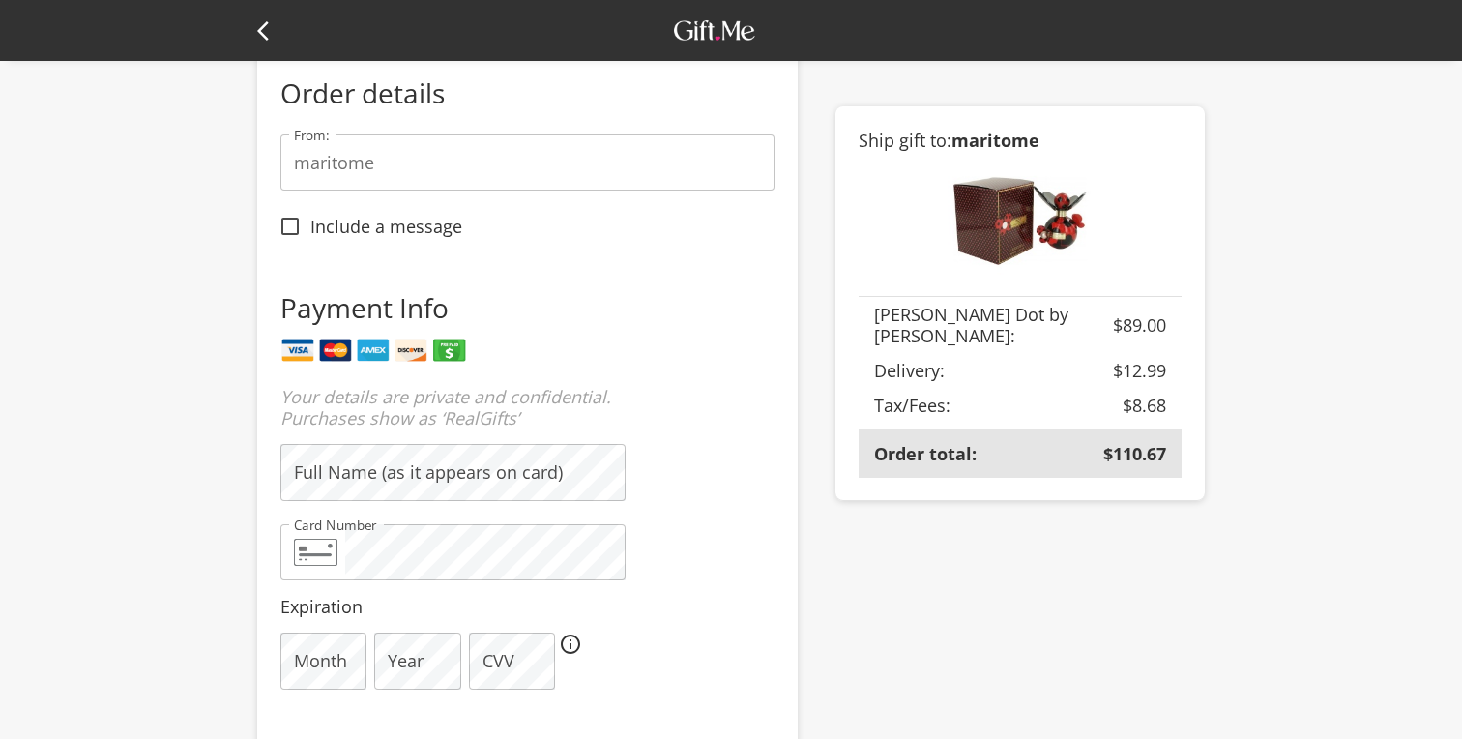
scroll to position [0, 0]
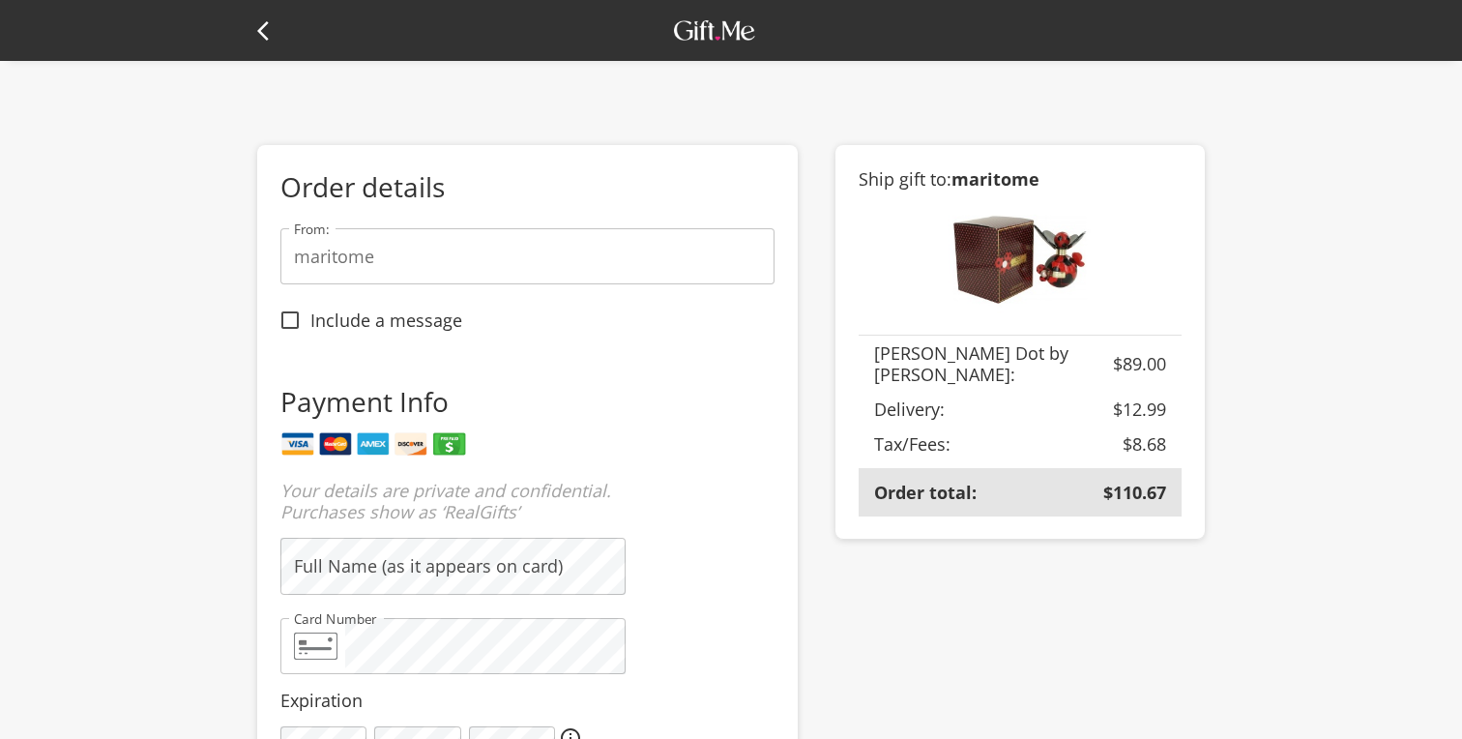
click at [259, 32] on icon at bounding box center [263, 30] width 12 height 19
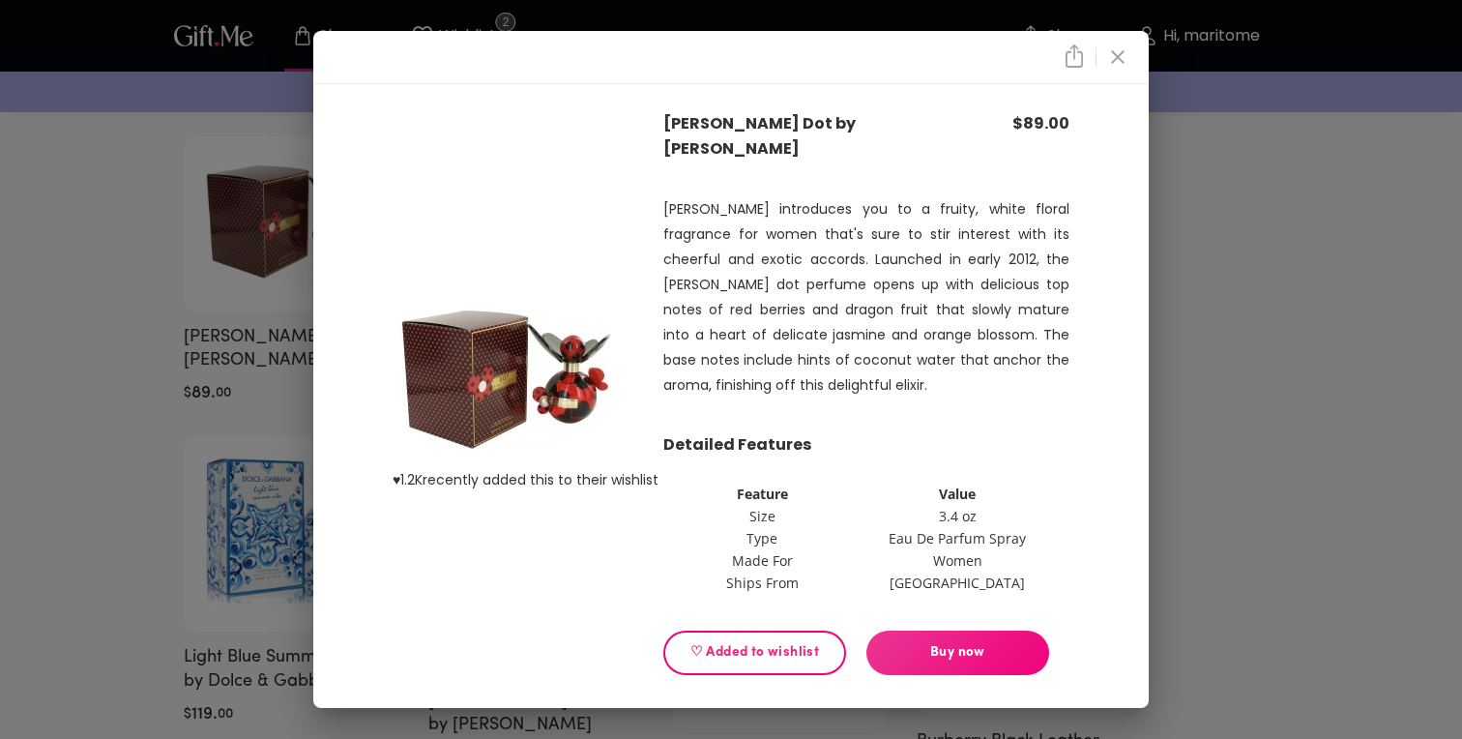
scroll to position [329, 0]
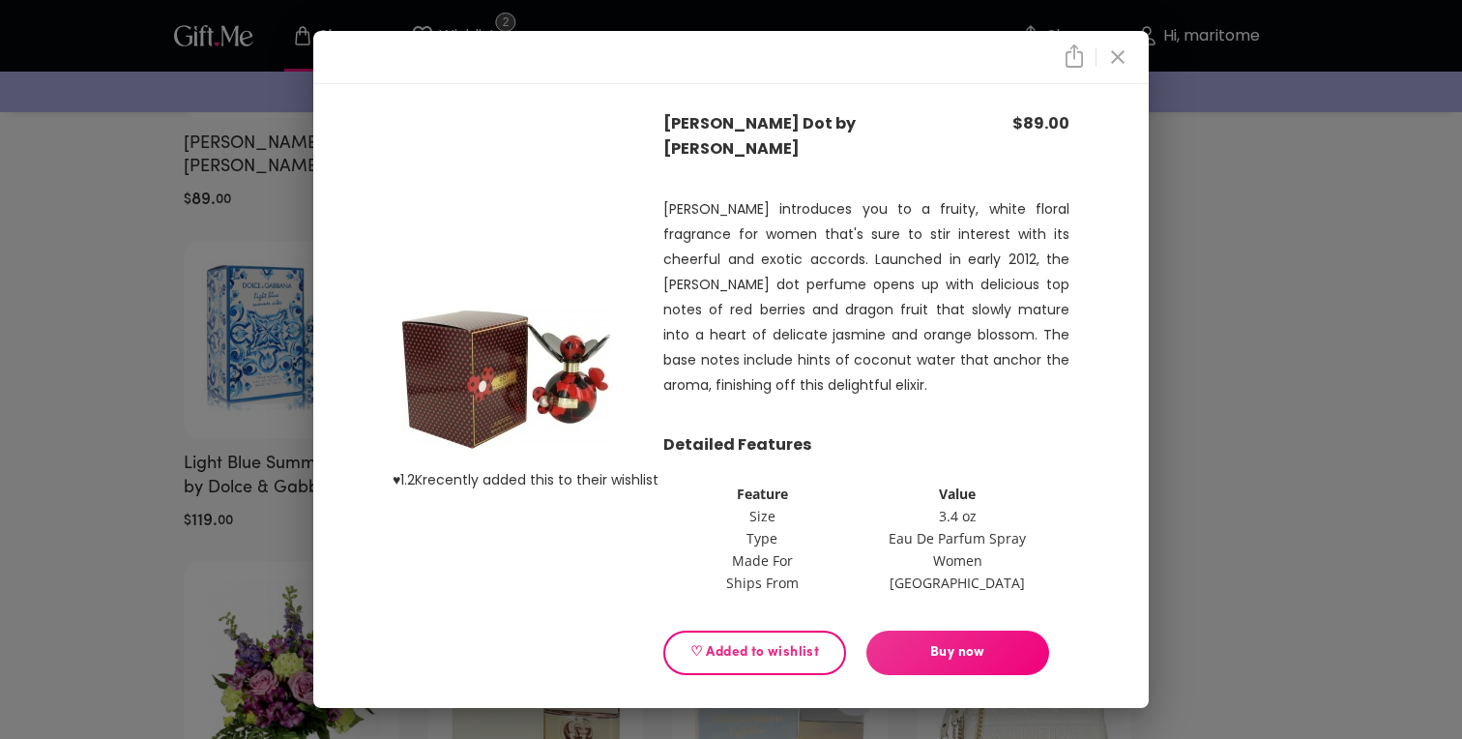
click at [1115, 69] on icon "close" at bounding box center [1117, 56] width 23 height 23
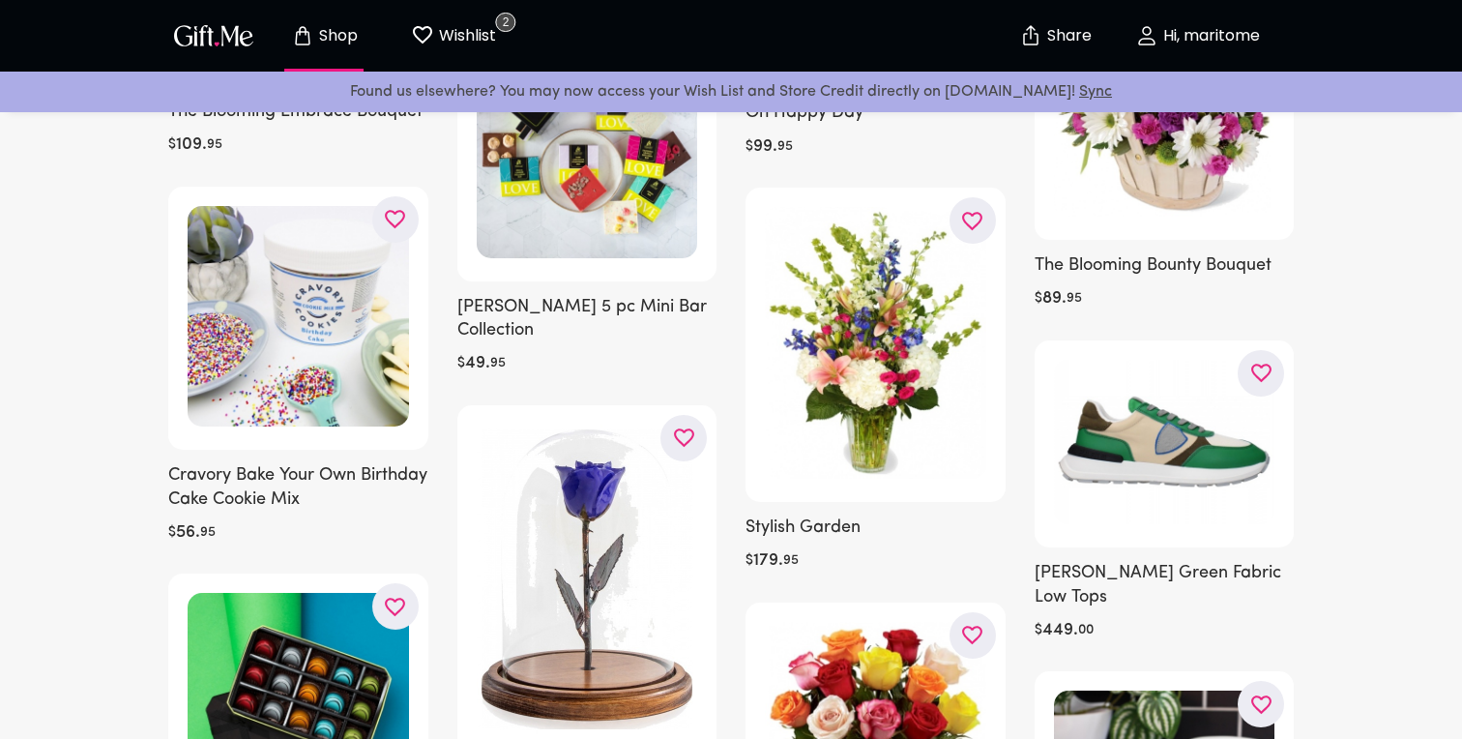
scroll to position [5685, 0]
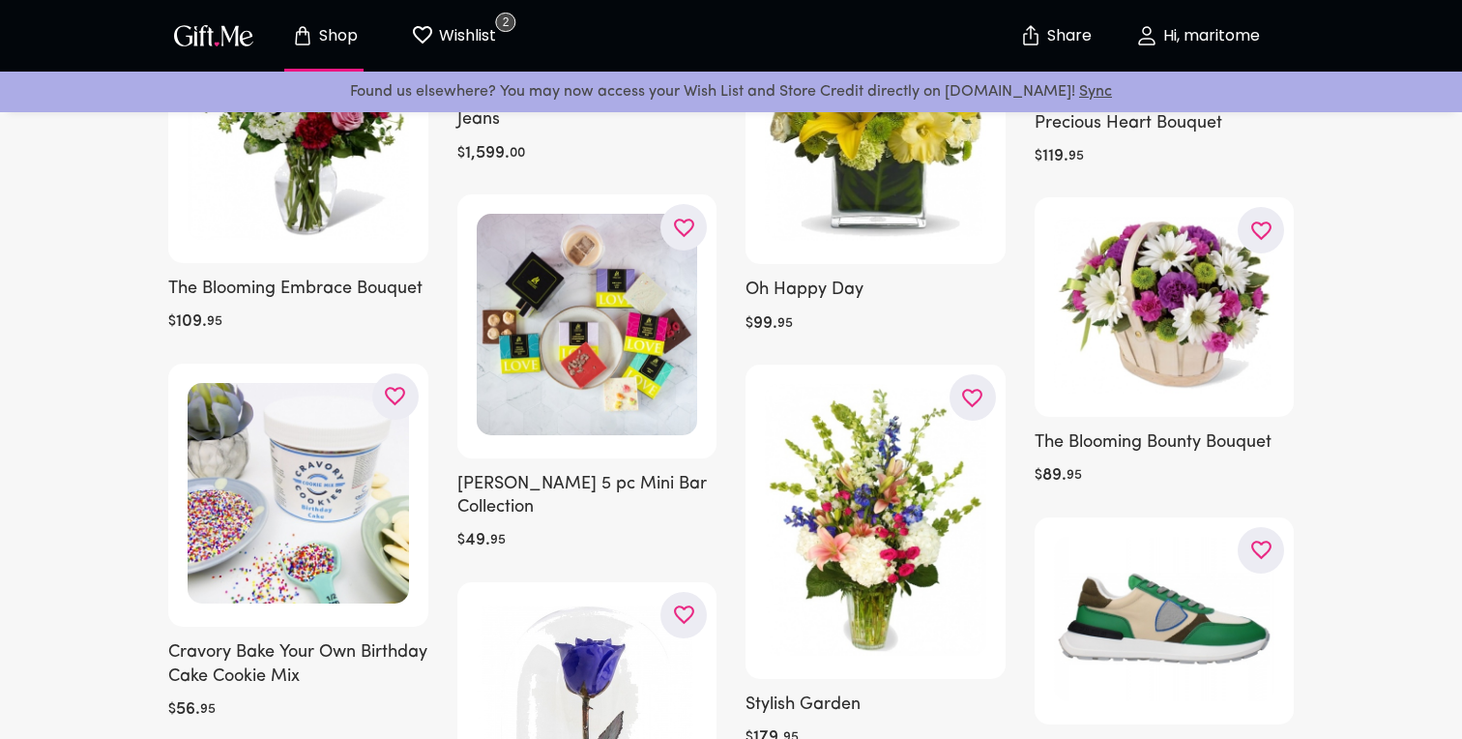
click at [213, 29] on img "button" at bounding box center [213, 35] width 87 height 28
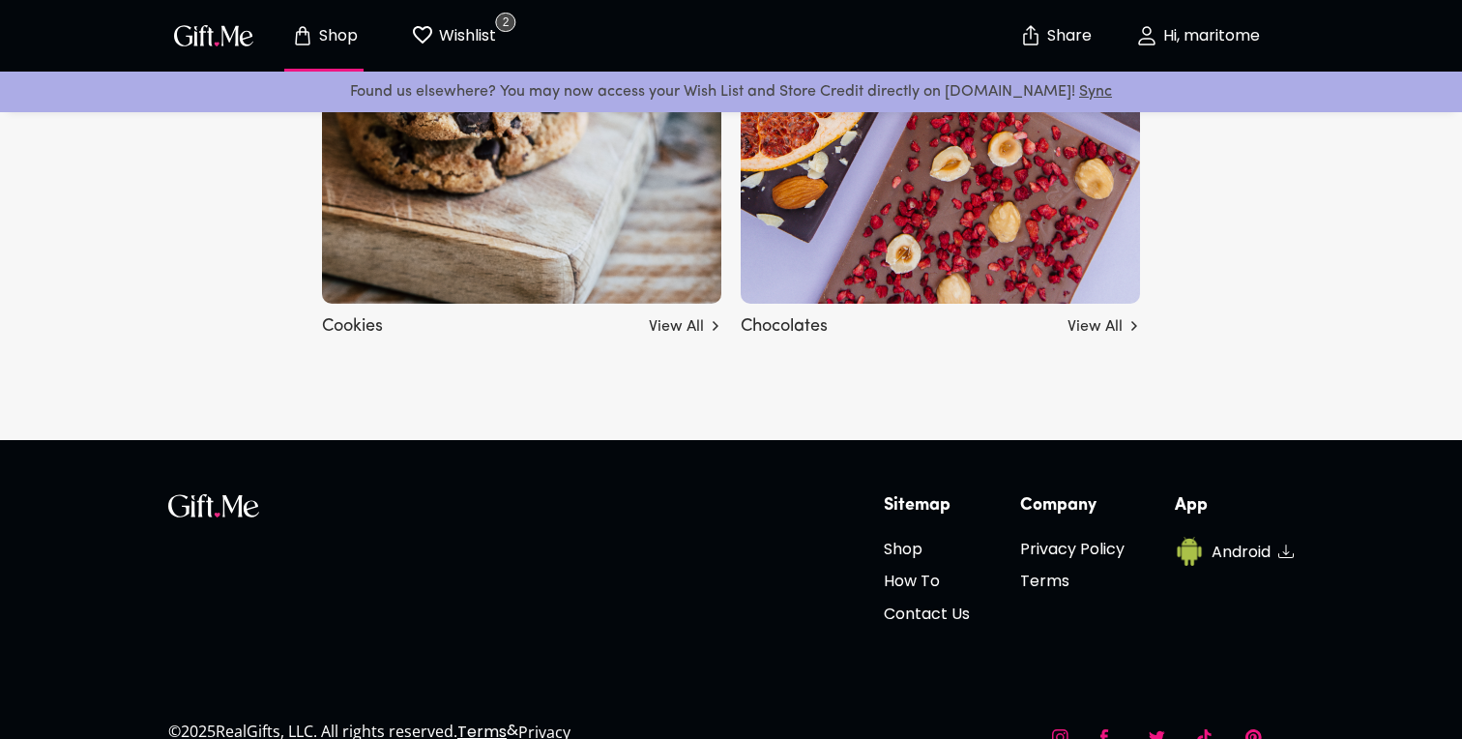
scroll to position [7090, 0]
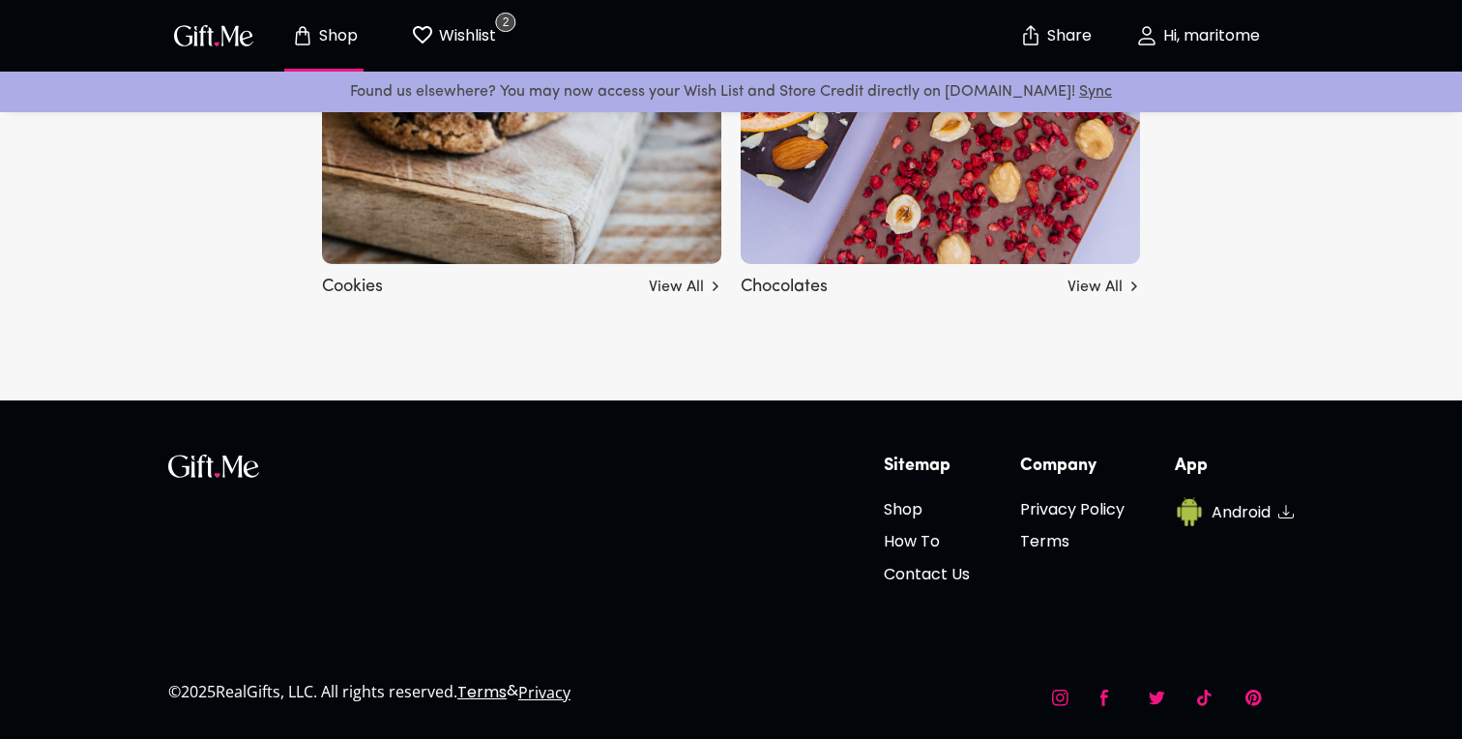
click at [1059, 699] on icon at bounding box center [1060, 697] width 16 height 16
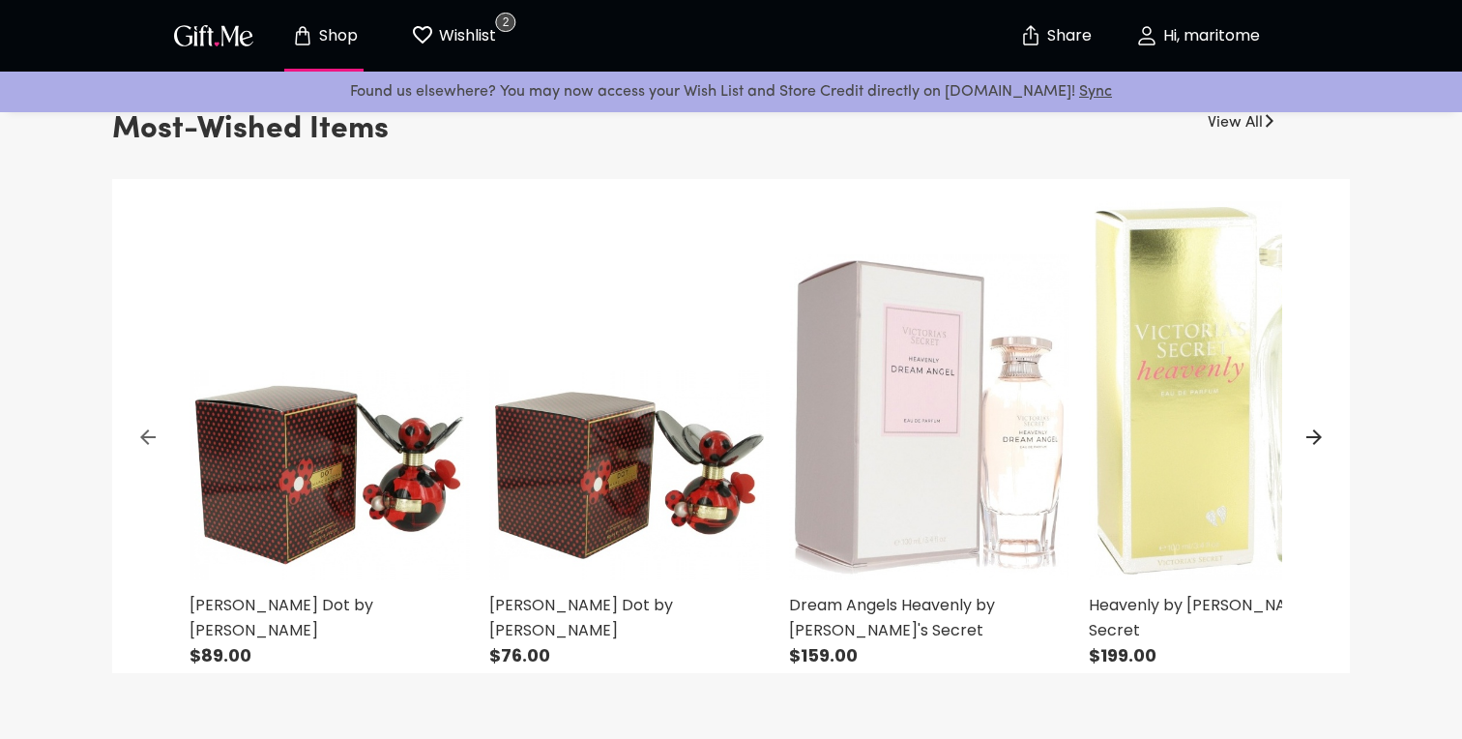
scroll to position [577, 0]
